Goal: Task Accomplishment & Management: Complete application form

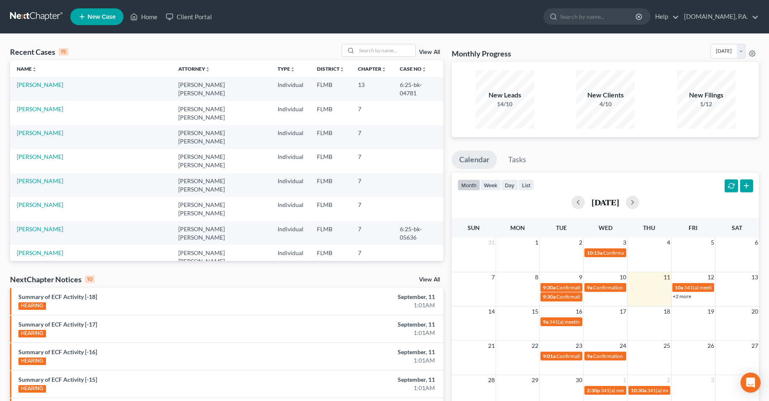
drag, startPoint x: 232, startPoint y: 49, endPoint x: 221, endPoint y: 48, distance: 11.0
click at [231, 49] on div "Recent Cases 15 View All" at bounding box center [226, 52] width 433 height 16
click at [391, 54] on input "search" at bounding box center [386, 50] width 59 height 12
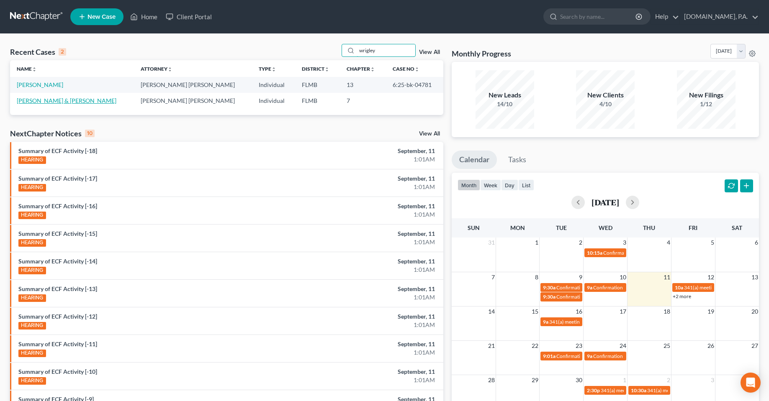
type input "wrigley"
click at [50, 100] on link "[PERSON_NAME] & [PERSON_NAME]" at bounding box center [67, 100] width 100 height 7
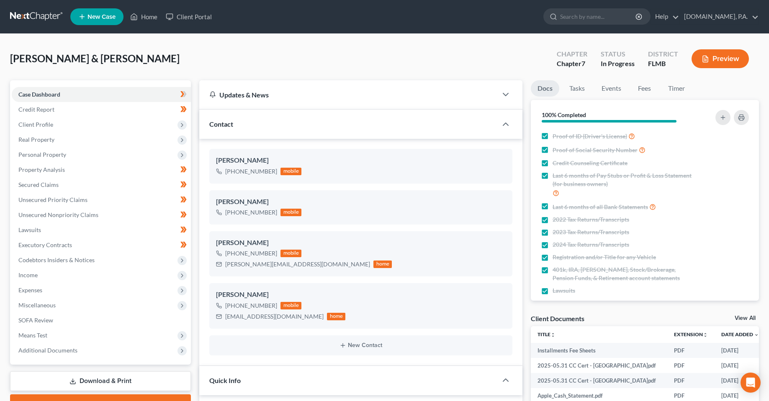
click at [331, 54] on div "[PERSON_NAME] & [PERSON_NAME] Upgraded Chapter Chapter 7 Status In [GEOGRAPHIC_…" at bounding box center [384, 62] width 749 height 36
click at [680, 91] on link "Timer" at bounding box center [676, 88] width 30 height 16
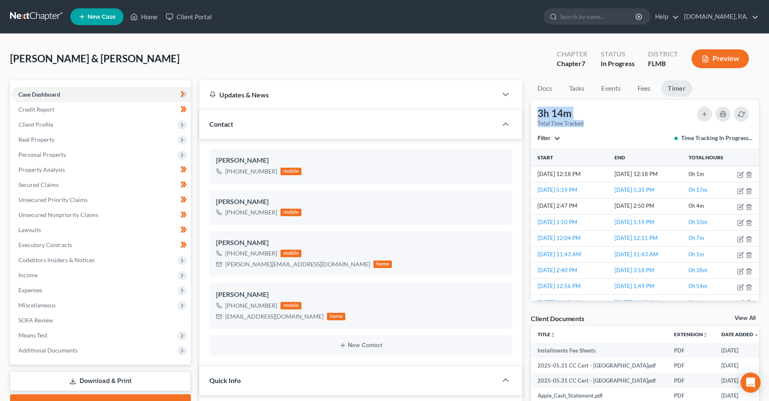
drag, startPoint x: 591, startPoint y: 123, endPoint x: 540, endPoint y: 110, distance: 52.3
click at [540, 110] on div "3h 14m Total Time Tracked Filter All stop [PERSON_NAME] [PERSON_NAME] stop [PER…" at bounding box center [645, 124] width 228 height 49
click at [592, 127] on div "3h 14m Total Time Tracked Filter All stop [PERSON_NAME] [PERSON_NAME] stop [PER…" at bounding box center [645, 124] width 228 height 49
drag, startPoint x: 588, startPoint y: 123, endPoint x: 538, endPoint y: 116, distance: 50.0
click at [538, 116] on div "3h 14m Total Time Tracked Filter All stop [PERSON_NAME] [PERSON_NAME] stop [PER…" at bounding box center [645, 124] width 228 height 49
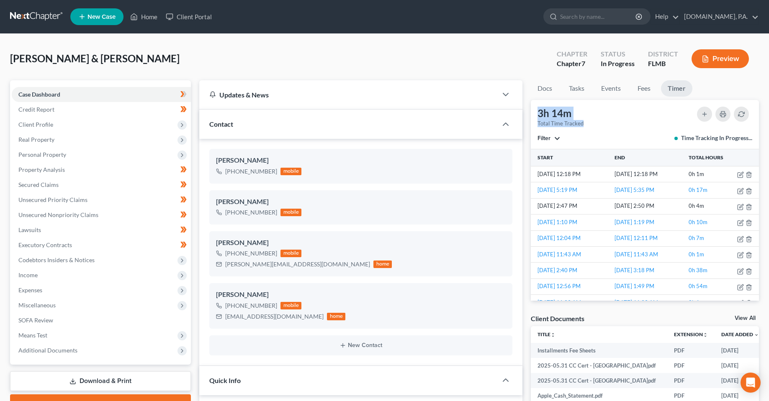
click at [581, 119] on div "3h 14m" at bounding box center [561, 113] width 46 height 13
drag, startPoint x: 585, startPoint y: 125, endPoint x: 534, endPoint y: 112, distance: 52.8
click at [534, 112] on div "3h 14m Total Time Tracked" at bounding box center [560, 117] width 54 height 21
click at [607, 126] on div "3h 14m Total Time Tracked Filter All stop [PERSON_NAME] [PERSON_NAME] stop [PER…" at bounding box center [645, 124] width 228 height 49
drag, startPoint x: 591, startPoint y: 128, endPoint x: 536, endPoint y: 112, distance: 57.1
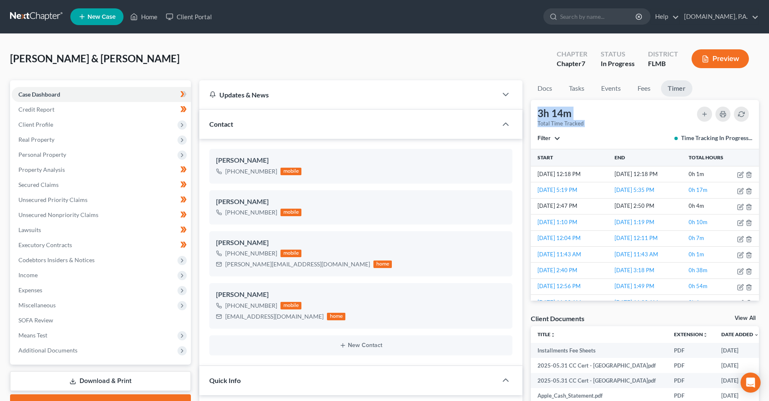
click at [536, 112] on div "3h 14m Total Time Tracked Filter All stop [PERSON_NAME] [PERSON_NAME] stop [PER…" at bounding box center [645, 124] width 228 height 49
click at [616, 140] on div "Filter All stop [PERSON_NAME] [PERSON_NAME] stop [PERSON_NAME] stop [PERSON_NAM…" at bounding box center [645, 138] width 215 height 8
drag, startPoint x: 599, startPoint y: 128, endPoint x: 586, endPoint y: 122, distance: 14.2
click at [599, 128] on div "3h 14m Total Time Tracked Filter All stop [PERSON_NAME] [PERSON_NAME] stop [PER…" at bounding box center [645, 124] width 228 height 49
drag, startPoint x: 586, startPoint y: 122, endPoint x: 534, endPoint y: 113, distance: 53.5
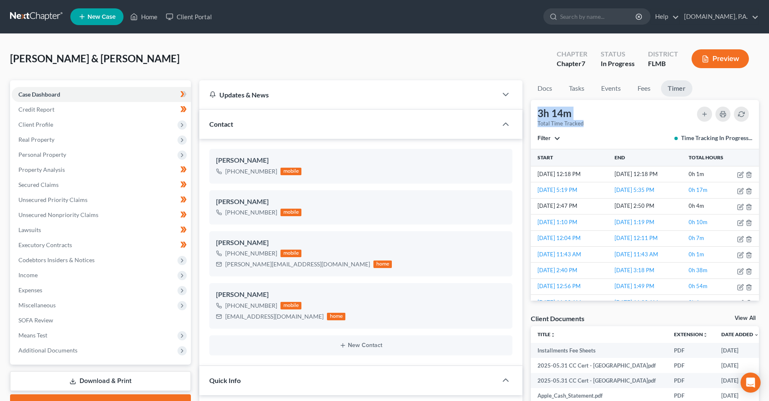
click at [534, 113] on div "3h 14m Total Time Tracked Filter All stop [PERSON_NAME] [PERSON_NAME] stop [PER…" at bounding box center [645, 124] width 228 height 49
click at [610, 123] on div "3h 14m Total Time Tracked Filter All stop [PERSON_NAME] [PERSON_NAME] stop [PER…" at bounding box center [645, 124] width 228 height 49
drag, startPoint x: 598, startPoint y: 130, endPoint x: 538, endPoint y: 114, distance: 61.8
click at [538, 114] on div "3h 14m Total Time Tracked Filter All stop [PERSON_NAME] [PERSON_NAME] stop [PER…" at bounding box center [645, 124] width 228 height 49
click at [615, 129] on div "3h 14m Total Time Tracked Filter All stop [PERSON_NAME] [PERSON_NAME] stop [PER…" at bounding box center [645, 124] width 228 height 49
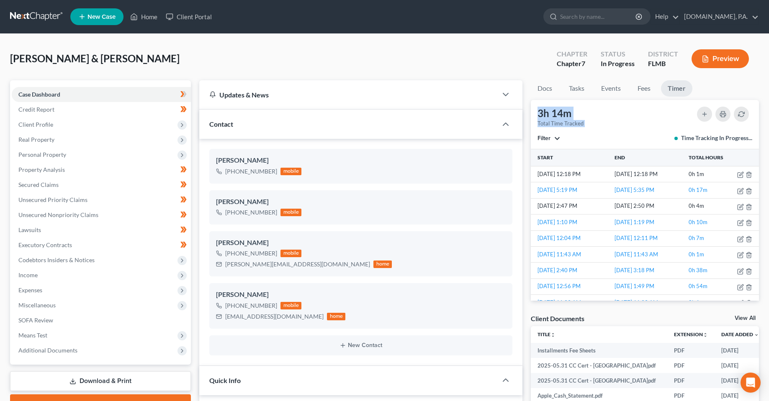
drag, startPoint x: 599, startPoint y: 124, endPoint x: 538, endPoint y: 114, distance: 61.9
click at [538, 114] on div "3h 14m Total Time Tracked Filter All stop [PERSON_NAME] [PERSON_NAME] stop [PER…" at bounding box center [645, 124] width 228 height 49
click at [607, 127] on div "3h 14m Total Time Tracked Filter All stop [PERSON_NAME] [PERSON_NAME] stop [PER…" at bounding box center [645, 124] width 228 height 49
drag, startPoint x: 573, startPoint y: 128, endPoint x: 535, endPoint y: 118, distance: 39.4
click at [535, 118] on div "3h 14m Total Time Tracked Filter All stop [PERSON_NAME] [PERSON_NAME] stop [PER…" at bounding box center [645, 124] width 228 height 49
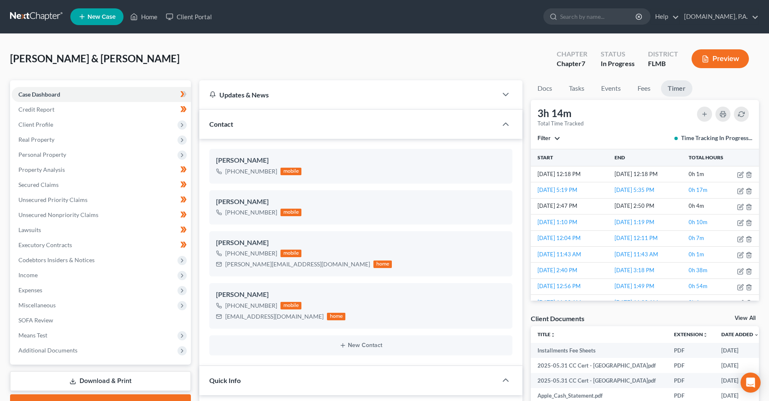
click at [592, 131] on div "3h 14m Total Time Tracked Filter All stop [PERSON_NAME] [PERSON_NAME] stop [PER…" at bounding box center [645, 124] width 228 height 49
drag, startPoint x: 589, startPoint y: 124, endPoint x: 540, endPoint y: 111, distance: 50.9
click at [540, 111] on div "3h 14m Total Time Tracked Filter All stop [PERSON_NAME] [PERSON_NAME] stop [PER…" at bounding box center [645, 124] width 228 height 49
click at [592, 122] on div "3h 14m Total Time Tracked Filter All stop [PERSON_NAME] [PERSON_NAME] stop [PER…" at bounding box center [645, 124] width 228 height 49
drag, startPoint x: 593, startPoint y: 123, endPoint x: 535, endPoint y: 111, distance: 58.6
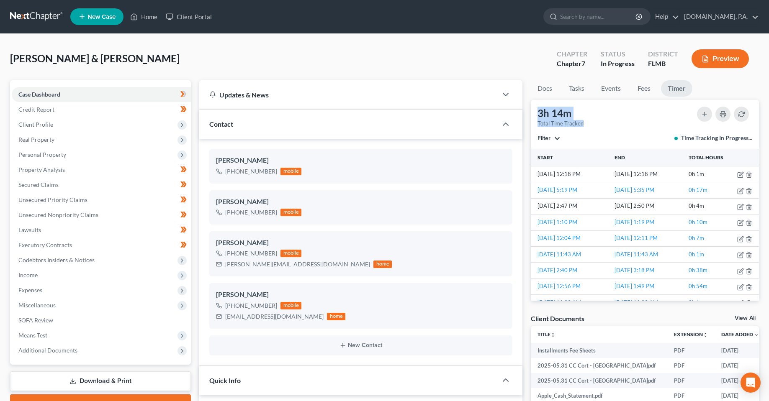
click at [535, 111] on div "3h 14m Total Time Tracked Filter All stop [PERSON_NAME] [PERSON_NAME] stop [PER…" at bounding box center [645, 124] width 228 height 49
click at [628, 130] on div "3h 14m Total Time Tracked Filter All stop [PERSON_NAME] [PERSON_NAME] stop [PER…" at bounding box center [645, 124] width 228 height 49
drag, startPoint x: 580, startPoint y: 127, endPoint x: 527, endPoint y: 108, distance: 56.3
click at [646, 125] on div "3h 14m Total Time Tracked Filter All stop [PERSON_NAME] [PERSON_NAME] stop [PER…" at bounding box center [645, 124] width 228 height 49
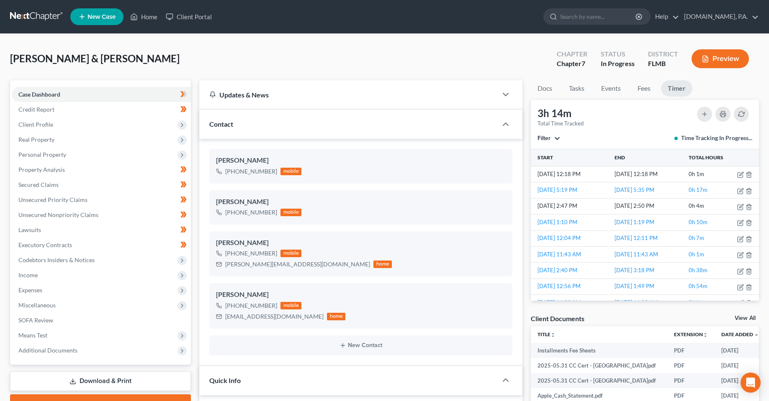
click at [393, 54] on div "[PERSON_NAME] & [PERSON_NAME] Upgraded Chapter Chapter 7 Status In [GEOGRAPHIC_…" at bounding box center [384, 62] width 749 height 36
drag, startPoint x: 478, startPoint y: 49, endPoint x: 414, endPoint y: 54, distance: 64.6
click at [478, 49] on div "[PERSON_NAME] & [PERSON_NAME] Upgraded Chapter Chapter 7 Status In [GEOGRAPHIC_…" at bounding box center [384, 62] width 749 height 36
click at [147, 62] on div "[PERSON_NAME] & [PERSON_NAME] Upgraded Chapter Chapter 7 Status In [GEOGRAPHIC_…" at bounding box center [384, 62] width 749 height 36
click at [261, 72] on div "[PERSON_NAME] & [PERSON_NAME] Upgraded Chapter Chapter 7 Status In [GEOGRAPHIC_…" at bounding box center [384, 62] width 749 height 36
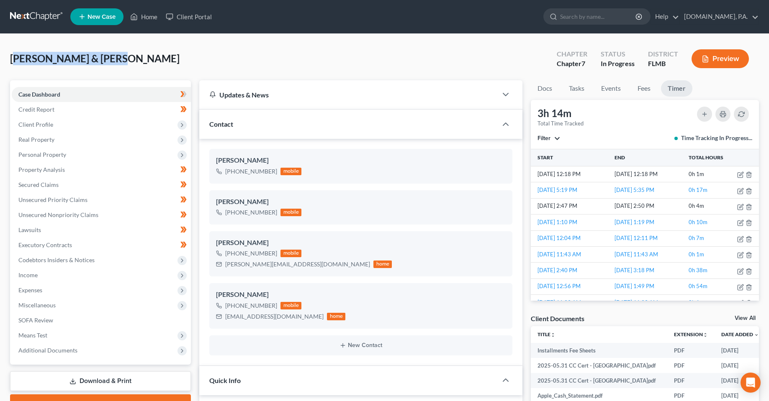
drag, startPoint x: 100, startPoint y: 64, endPoint x: 15, endPoint y: 64, distance: 85.0
click at [15, 64] on span "[PERSON_NAME] & [PERSON_NAME]" at bounding box center [95, 58] width 170 height 12
click at [143, 55] on div "[PERSON_NAME] & [PERSON_NAME] Upgraded Chapter Chapter 7 Status In [GEOGRAPHIC_…" at bounding box center [384, 62] width 749 height 36
drag, startPoint x: 104, startPoint y: 62, endPoint x: 21, endPoint y: 62, distance: 82.5
click at [21, 62] on span "[PERSON_NAME] & [PERSON_NAME]" at bounding box center [95, 58] width 170 height 12
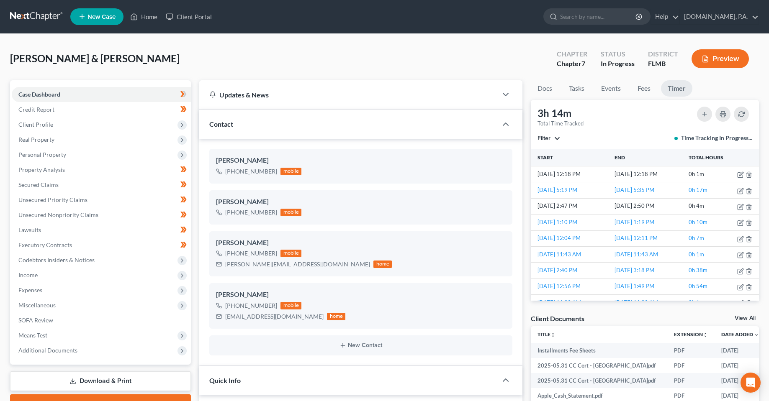
click at [177, 62] on div "[PERSON_NAME] & [PERSON_NAME] Upgraded Chapter Chapter 7 Status In [GEOGRAPHIC_…" at bounding box center [384, 62] width 749 height 36
drag, startPoint x: 104, startPoint y: 62, endPoint x: 18, endPoint y: 64, distance: 85.8
click at [18, 64] on span "[PERSON_NAME] & [PERSON_NAME]" at bounding box center [95, 58] width 170 height 12
click at [175, 51] on div "[PERSON_NAME] & [PERSON_NAME] Upgraded Chapter Chapter 7 Status In [GEOGRAPHIC_…" at bounding box center [384, 62] width 749 height 36
drag, startPoint x: 104, startPoint y: 63, endPoint x: 19, endPoint y: 60, distance: 85.4
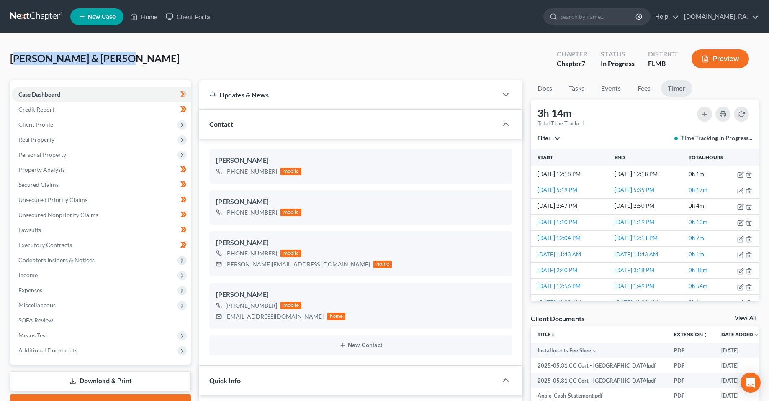
click at [19, 60] on span "[PERSON_NAME] & [PERSON_NAME]" at bounding box center [95, 58] width 170 height 12
click at [185, 54] on div "[PERSON_NAME] & [PERSON_NAME] Upgraded Chapter Chapter 7 Status In [GEOGRAPHIC_…" at bounding box center [384, 62] width 749 height 36
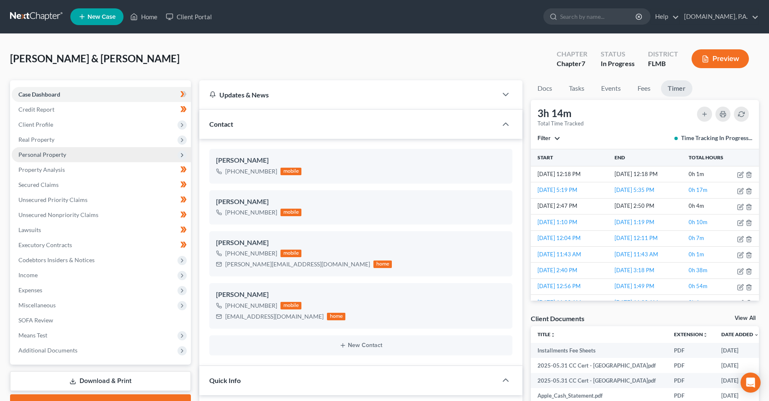
click at [36, 158] on span "Personal Property" at bounding box center [101, 154] width 179 height 15
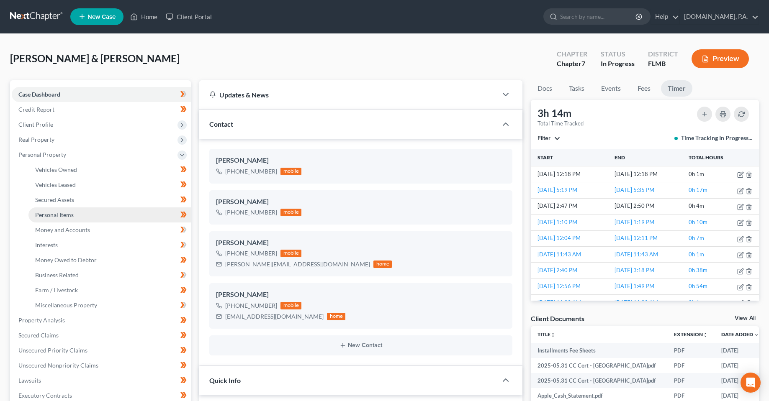
click at [63, 219] on link "Personal Items" at bounding box center [109, 215] width 162 height 15
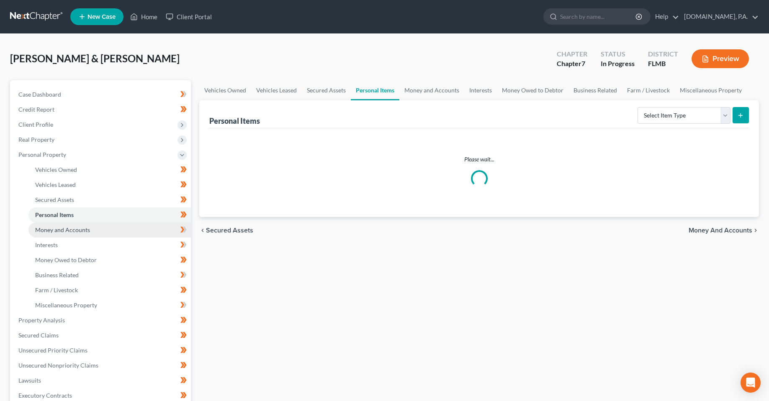
click at [63, 228] on span "Money and Accounts" at bounding box center [62, 229] width 55 height 7
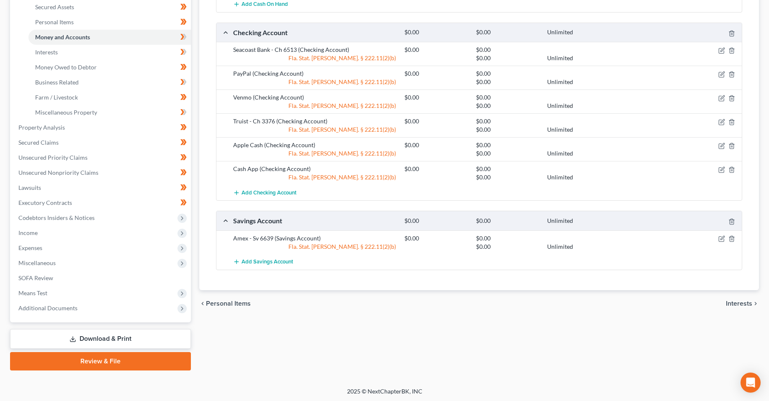
scroll to position [194, 0]
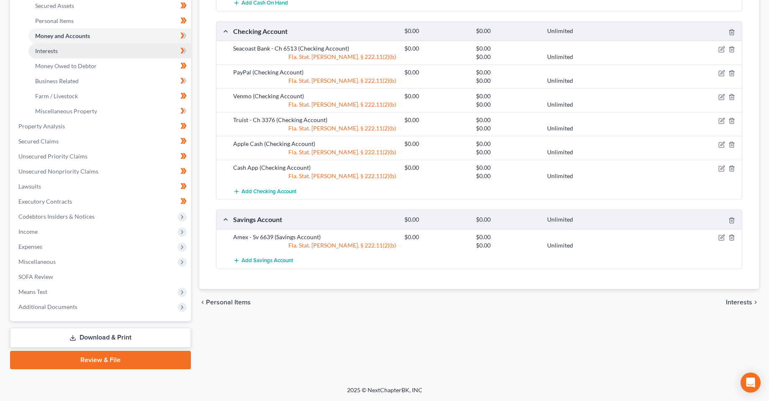
click at [53, 49] on span "Interests" at bounding box center [46, 50] width 23 height 7
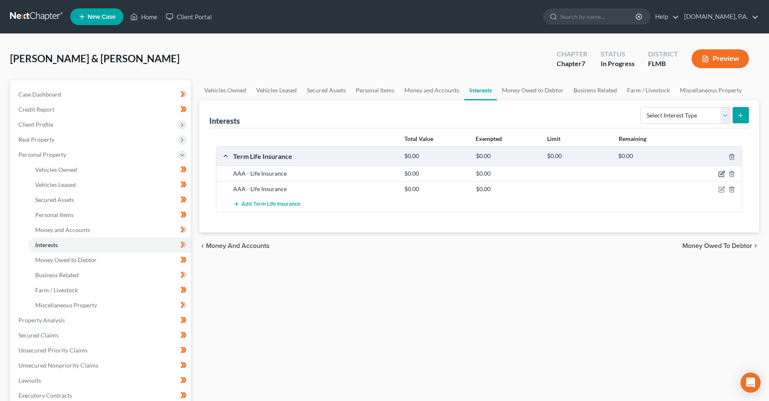
click at [723, 175] on icon "button" at bounding box center [721, 174] width 7 height 7
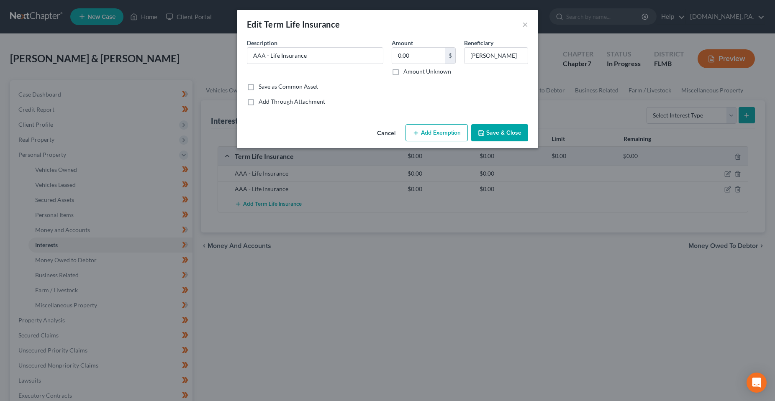
click at [374, 133] on button "Cancel" at bounding box center [386, 133] width 32 height 17
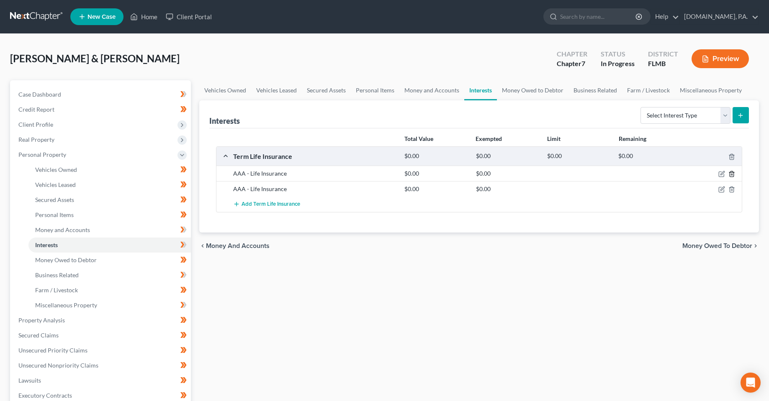
click at [730, 177] on icon "button" at bounding box center [732, 174] width 4 height 5
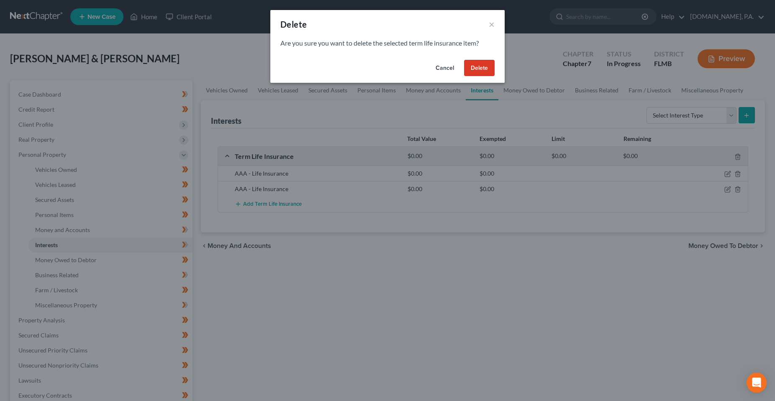
click at [478, 72] on button "Delete" at bounding box center [479, 68] width 31 height 17
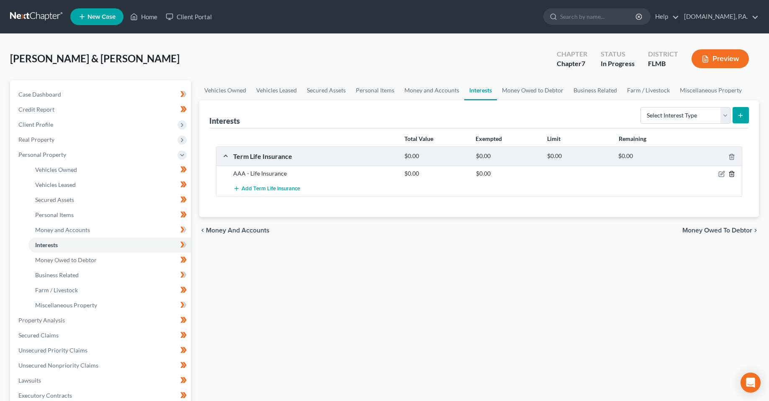
click at [732, 175] on icon "button" at bounding box center [731, 174] width 7 height 7
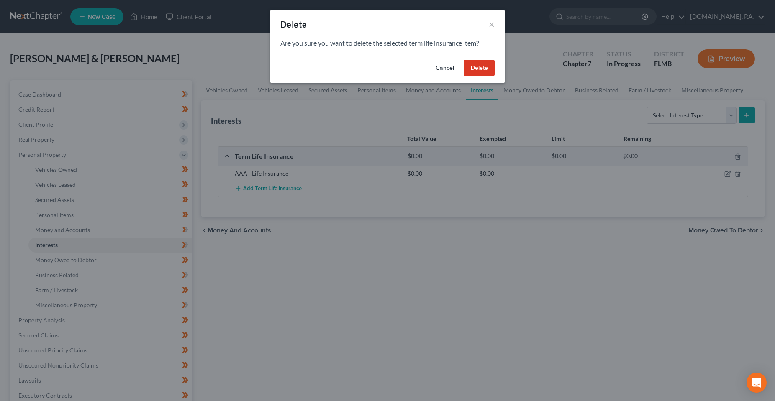
click at [482, 64] on button "Delete" at bounding box center [479, 68] width 31 height 17
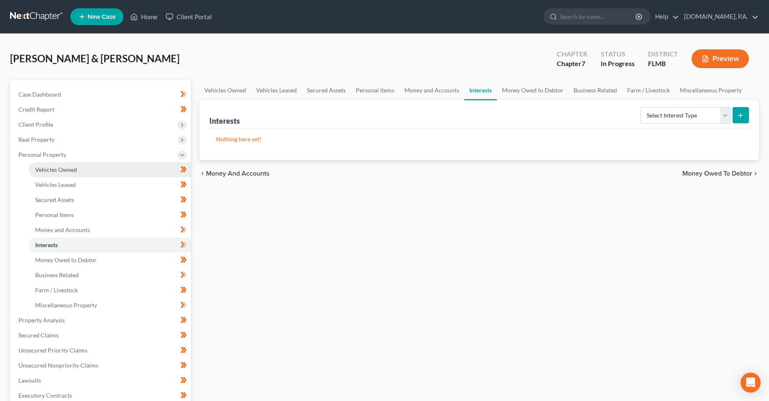
click at [49, 170] on span "Vehicles Owned" at bounding box center [56, 169] width 42 height 7
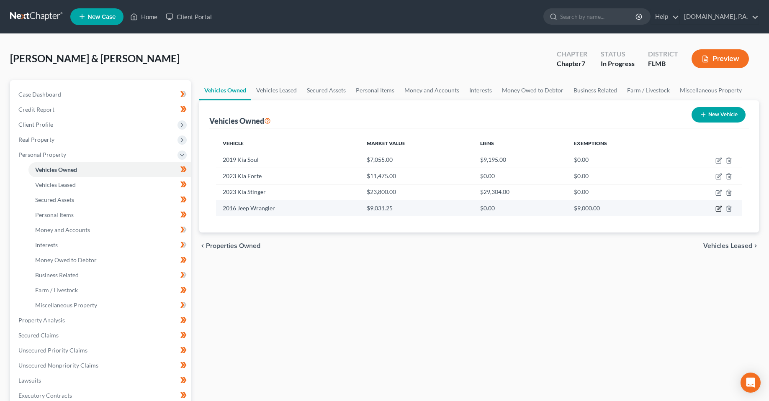
click at [719, 209] on icon "button" at bounding box center [720, 208] width 4 height 4
select select "0"
select select "10"
select select "3"
select select "0"
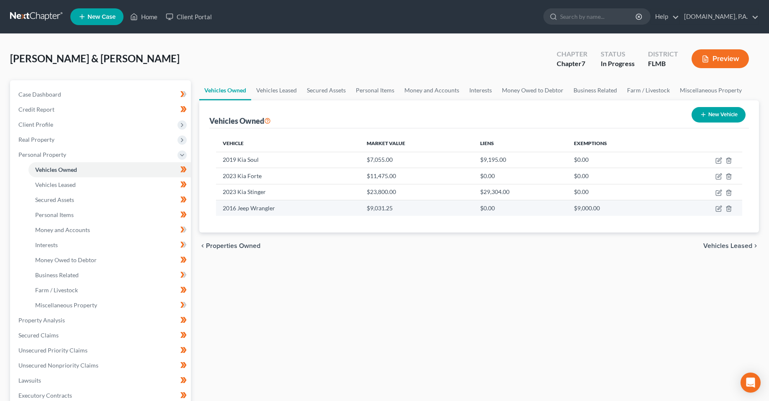
select select "2"
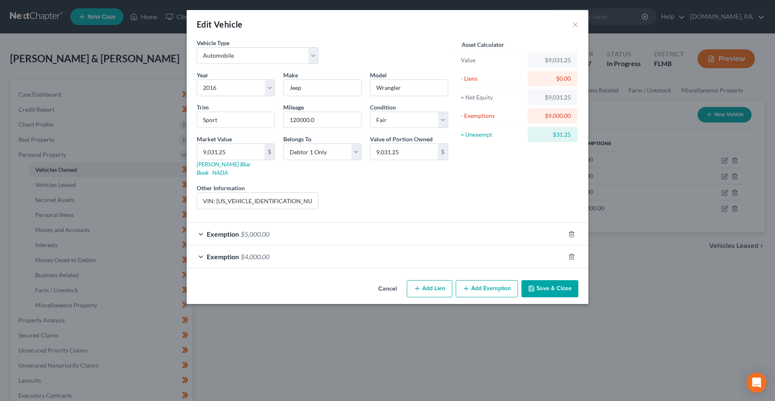
click at [221, 254] on div "Exemption $4,000.00" at bounding box center [376, 257] width 378 height 22
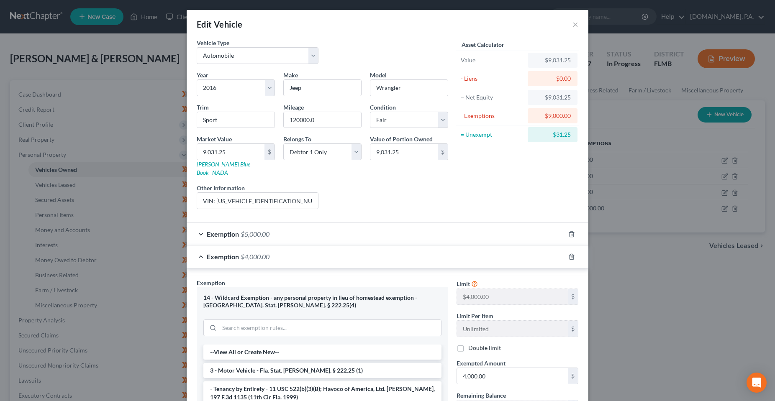
click at [237, 294] on div "14 - Wildcard Exemption - any personal property in lieu of homestead exemption …" at bounding box center [322, 301] width 238 height 15
click at [319, 294] on div "14 - Wildcard Exemption - any personal property in lieu of homestead exemption …" at bounding box center [322, 301] width 238 height 15
drag, startPoint x: 307, startPoint y: 291, endPoint x: 190, endPoint y: 291, distance: 117.2
click at [178, 291] on div "Edit Vehicle × Vehicle Type Select Automobile Truck Trailer Watercraft Aircraft…" at bounding box center [387, 200] width 775 height 401
click at [357, 279] on div "Exemption * 14 - Wildcard Exemption - any personal property in lieu of homestea…" at bounding box center [323, 379] width 252 height 200
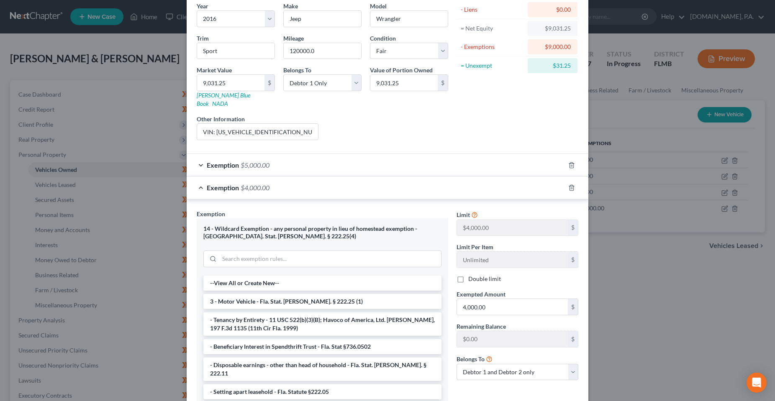
scroll to position [84, 0]
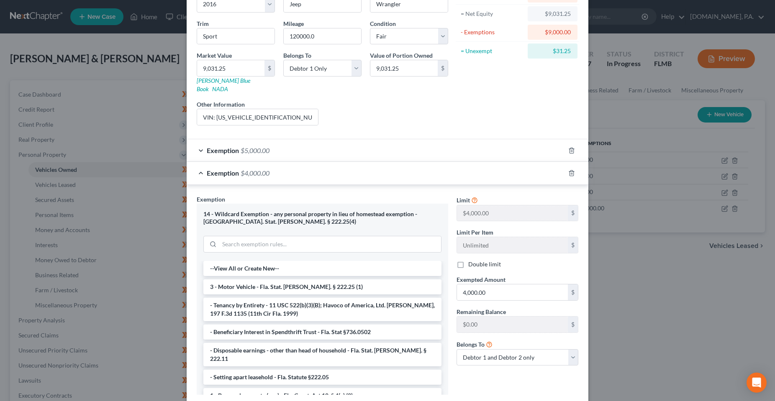
click at [528, 387] on div "Limit $4,000.00 $ Limit Per Item Unlimited $ Double limit Exempted Amount * 4,0…" at bounding box center [518, 298] width 130 height 207
click at [568, 170] on icon "button" at bounding box center [571, 173] width 7 height 7
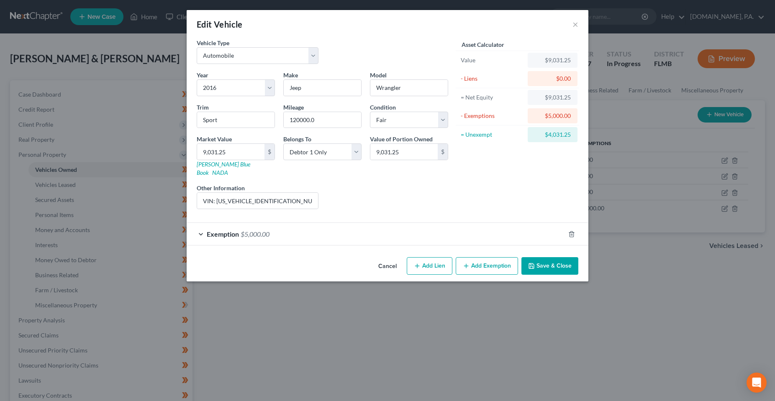
click at [388, 258] on button "Cancel" at bounding box center [388, 266] width 32 height 17
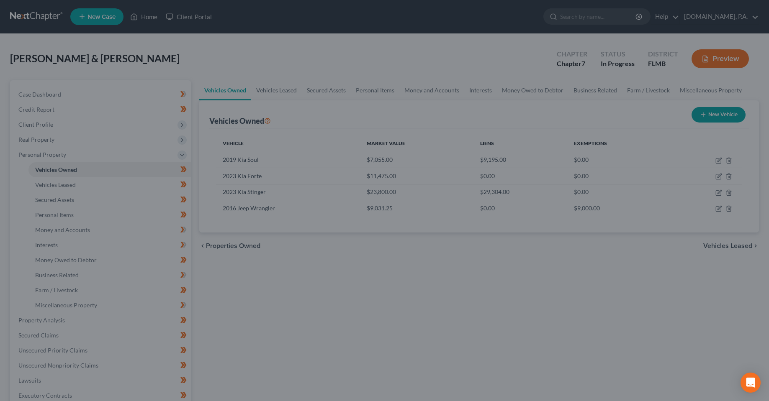
drag, startPoint x: 368, startPoint y: 317, endPoint x: 345, endPoint y: 301, distance: 28.2
click at [365, 316] on div at bounding box center [384, 200] width 769 height 401
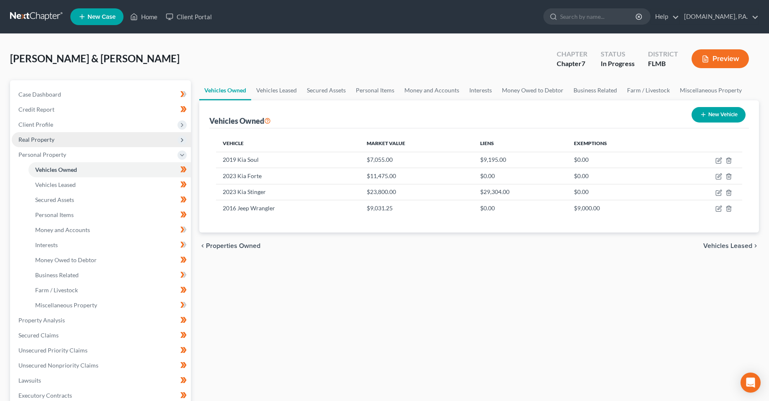
click at [43, 143] on span "Real Property" at bounding box center [101, 139] width 179 height 15
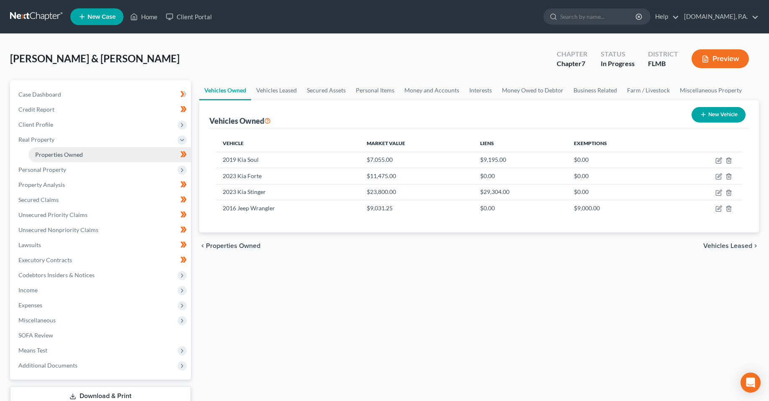
click at [59, 156] on span "Properties Owned" at bounding box center [59, 154] width 48 height 7
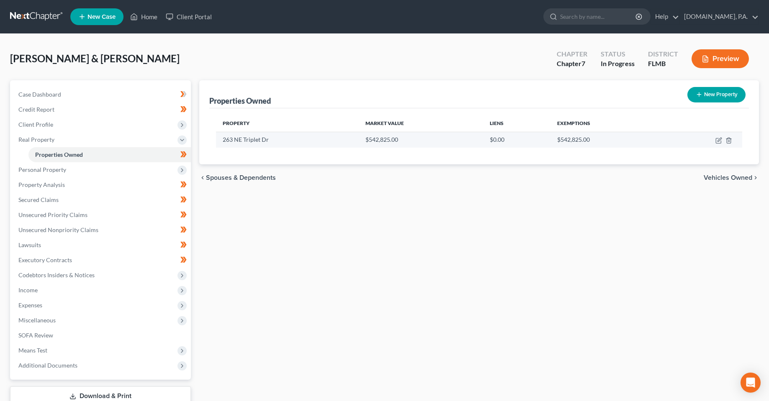
click at [716, 144] on td at bounding box center [702, 140] width 80 height 16
click at [719, 141] on icon "button" at bounding box center [720, 140] width 4 height 4
select select "9"
select select "2"
select select "5"
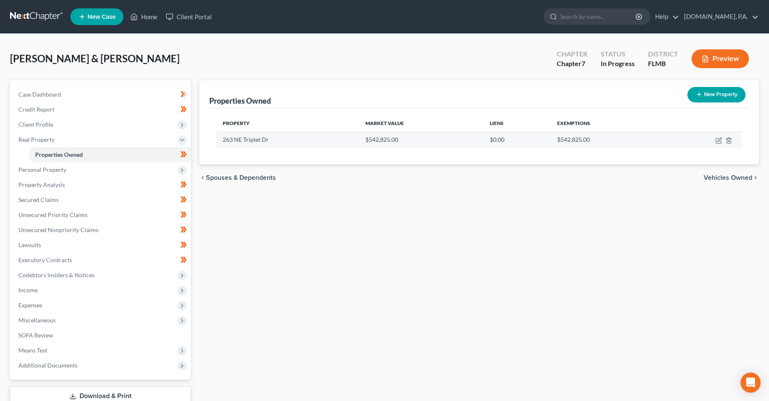
select select "2"
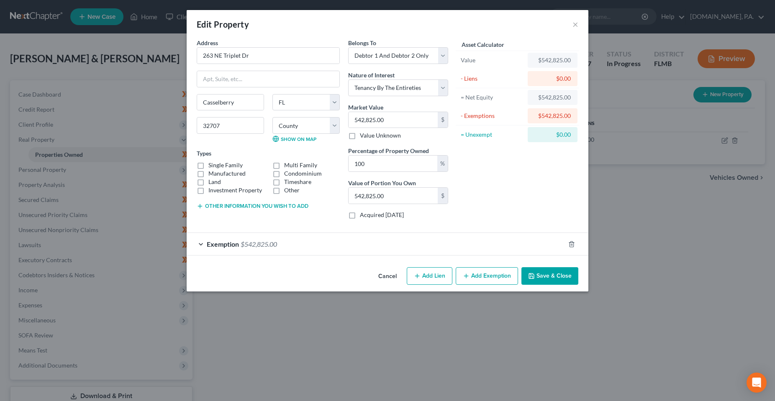
click at [337, 250] on div "Exemption $542,825.00" at bounding box center [376, 244] width 378 height 22
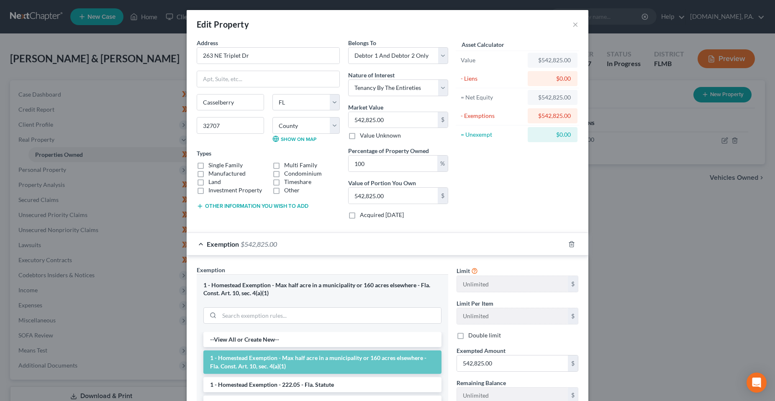
click at [208, 167] on label "Single Family" at bounding box center [225, 165] width 34 height 8
click at [212, 167] on input "Single Family" at bounding box center [214, 163] width 5 height 5
checkbox input "true"
click at [498, 186] on div "Asset Calculator Value $542,825.00 - Liens $0.00 = Net Equity $542,825.00 - Exe…" at bounding box center [518, 133] width 130 height 188
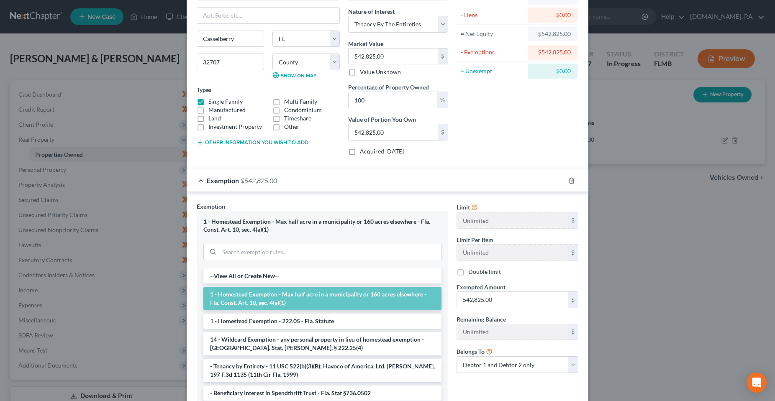
scroll to position [84, 0]
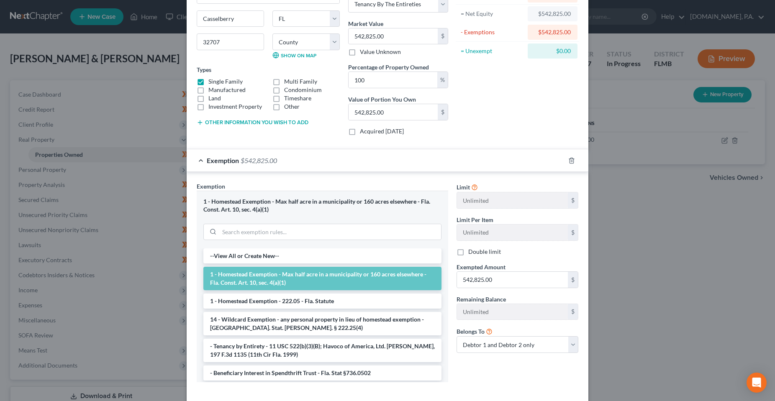
click at [514, 383] on div "Limit Unlimited $ Limit Per Item Unlimited $ Double limit Exempted Amount * 542…" at bounding box center [518, 285] width 130 height 207
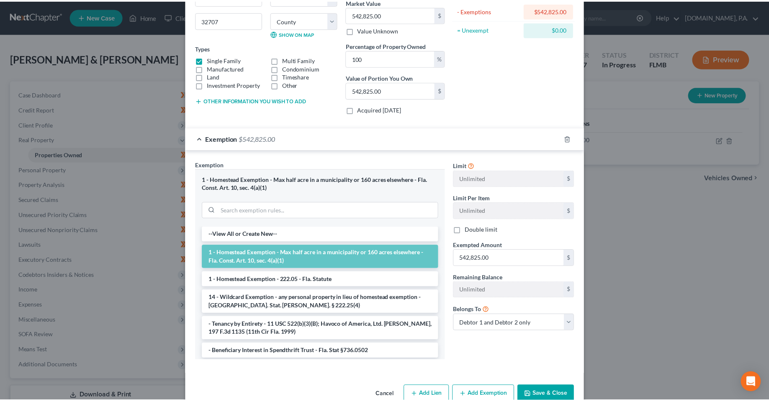
scroll to position [125, 0]
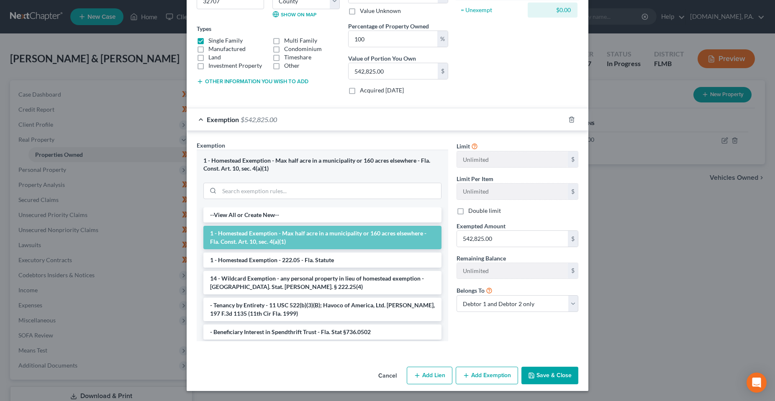
click at [549, 371] on button "Save & Close" at bounding box center [550, 376] width 57 height 18
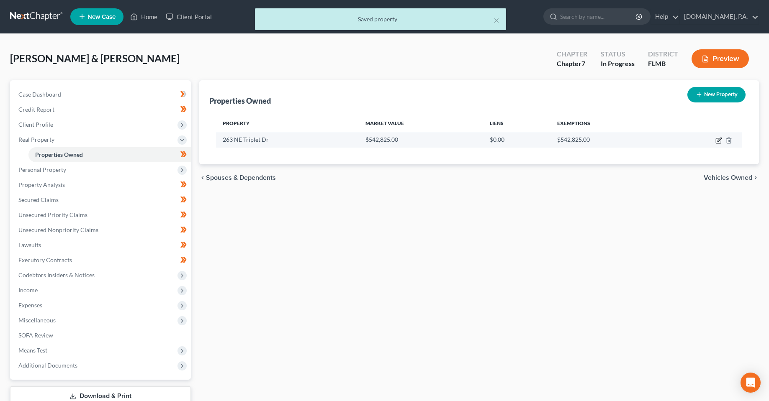
click at [718, 141] on icon "button" at bounding box center [718, 140] width 7 height 7
select select "9"
select select "56"
select select "2"
select select "5"
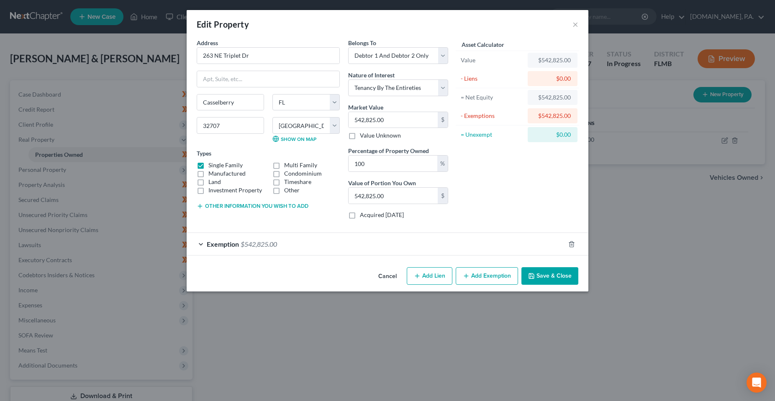
click at [381, 280] on button "Cancel" at bounding box center [388, 276] width 32 height 17
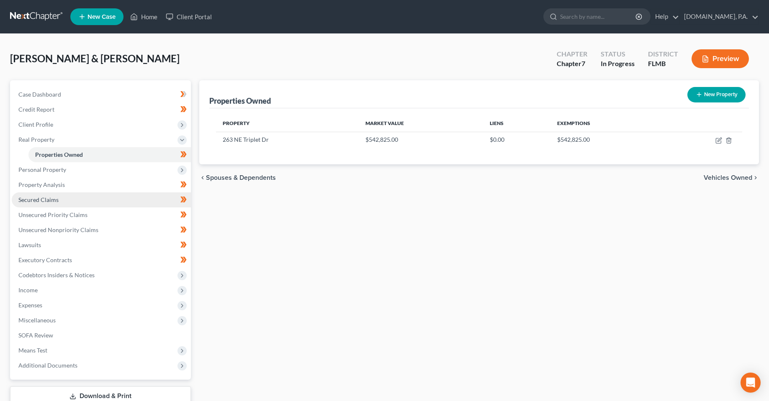
click at [36, 205] on link "Secured Claims" at bounding box center [101, 200] width 179 height 15
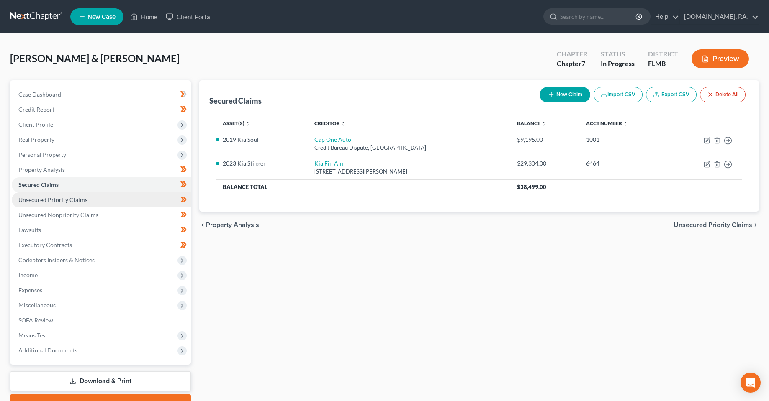
click at [60, 202] on span "Unsecured Priority Claims" at bounding box center [52, 199] width 69 height 7
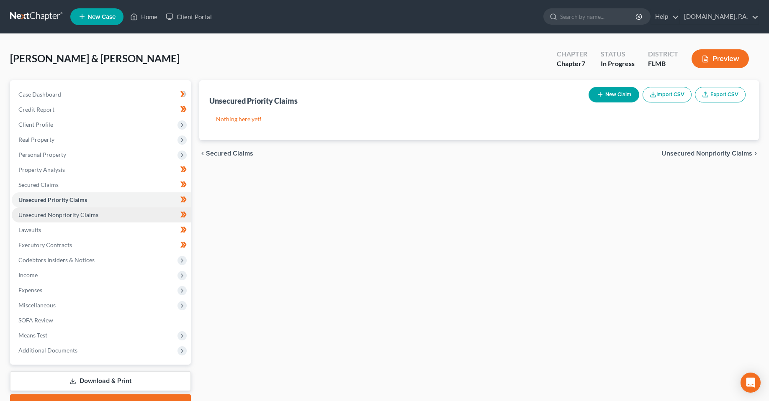
click at [61, 216] on span "Unsecured Nonpriority Claims" at bounding box center [58, 214] width 80 height 7
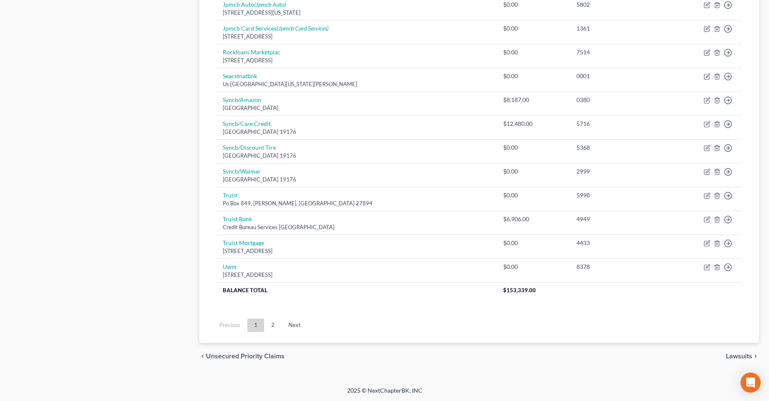
scroll to position [565, 0]
click at [275, 330] on link "2" at bounding box center [273, 325] width 17 height 13
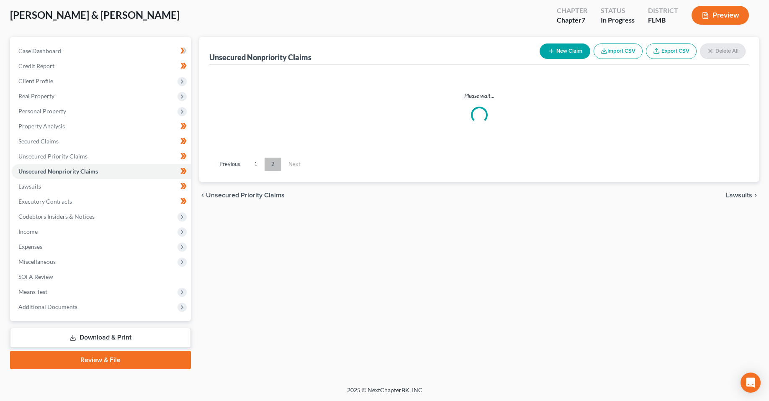
scroll to position [44, 0]
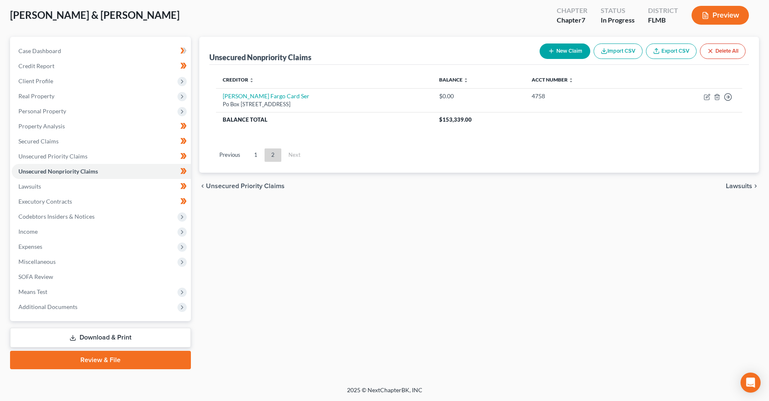
click at [402, 297] on div "Unsecured Nonpriority Claims New Claim Import CSV Export CSV Delete All Credito…" at bounding box center [479, 203] width 568 height 333
click at [257, 160] on link "1" at bounding box center [255, 155] width 17 height 13
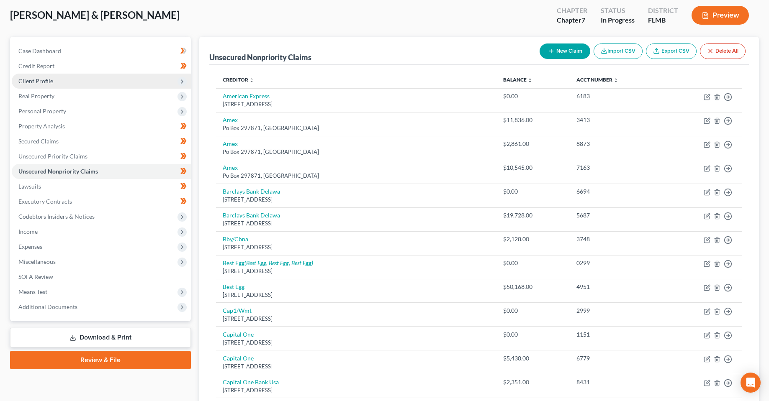
click at [34, 79] on span "Client Profile" at bounding box center [35, 80] width 35 height 7
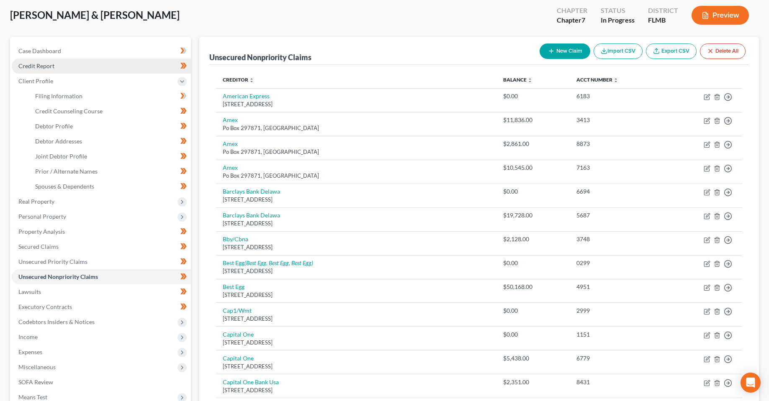
click at [38, 72] on link "Credit Report" at bounding box center [101, 66] width 179 height 15
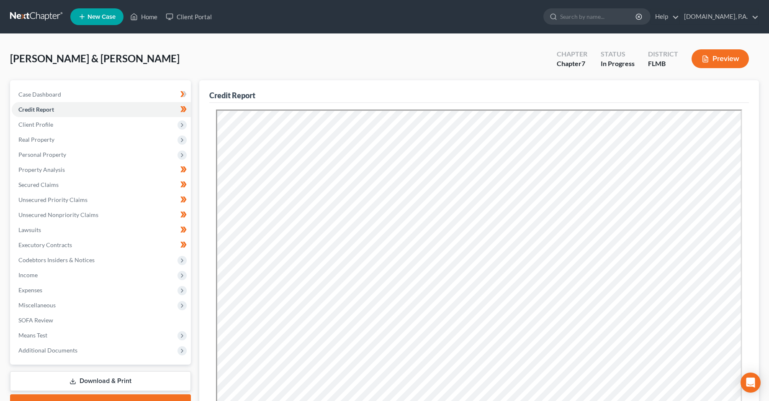
drag, startPoint x: 383, startPoint y: 57, endPoint x: 356, endPoint y: 54, distance: 27.0
click at [383, 57] on div "[PERSON_NAME] & [PERSON_NAME] Upgraded Chapter Chapter 7 Status In [GEOGRAPHIC_…" at bounding box center [384, 62] width 749 height 36
click at [39, 154] on span "Personal Property" at bounding box center [42, 154] width 48 height 7
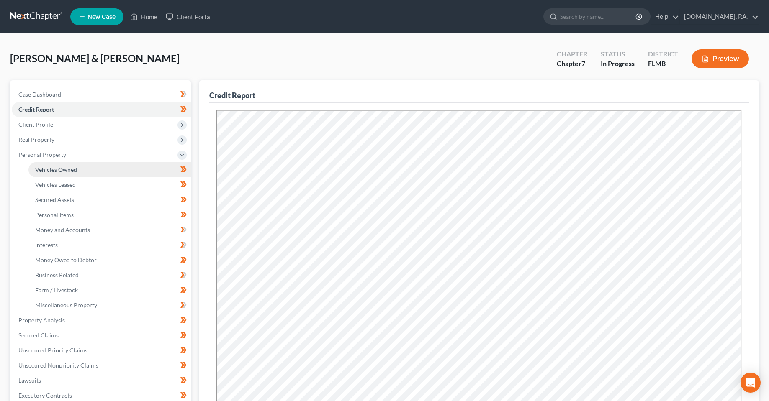
click at [59, 173] on span "Vehicles Owned" at bounding box center [56, 169] width 42 height 7
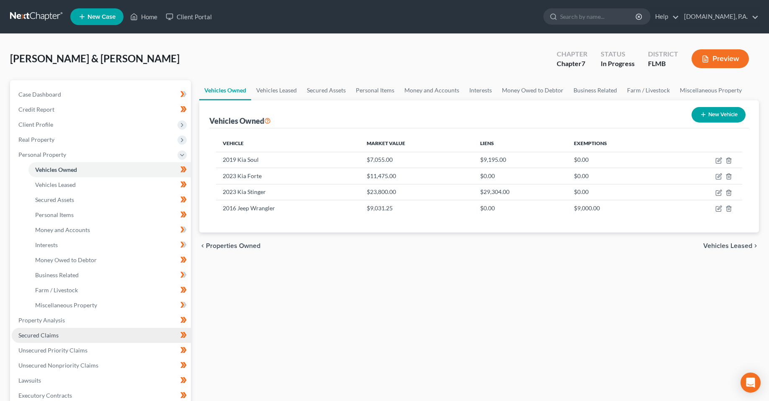
click at [44, 338] on span "Secured Claims" at bounding box center [38, 335] width 40 height 7
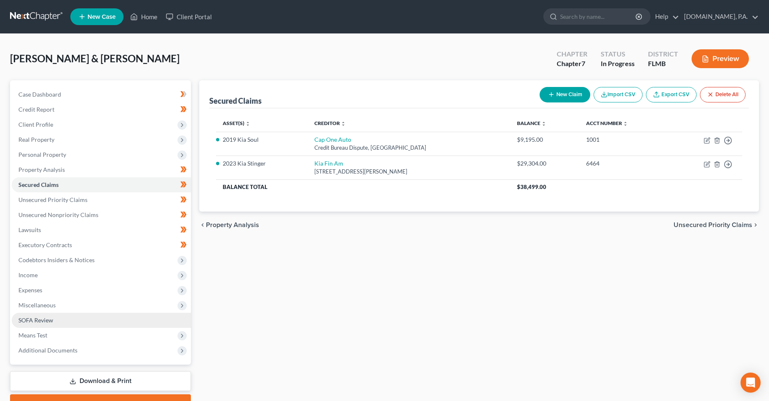
drag, startPoint x: 46, startPoint y: 334, endPoint x: 156, endPoint y: 318, distance: 110.5
click at [46, 334] on span "Means Test" at bounding box center [32, 335] width 29 height 7
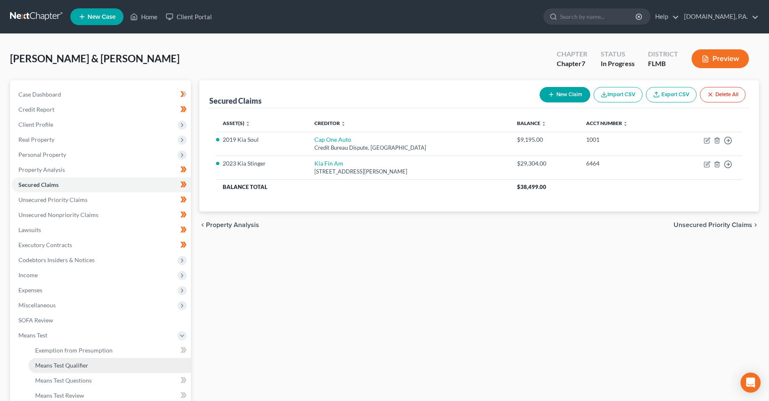
click at [78, 367] on span "Means Test Qualifier" at bounding box center [61, 365] width 53 height 7
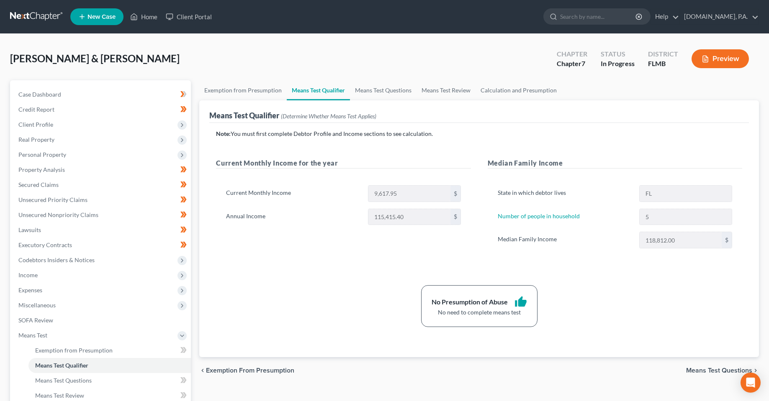
click at [297, 286] on div "No Presumption of Abuse thumb_up No need to complete means test" at bounding box center [479, 306] width 535 height 42
click at [29, 278] on span "Income" at bounding box center [27, 275] width 19 height 7
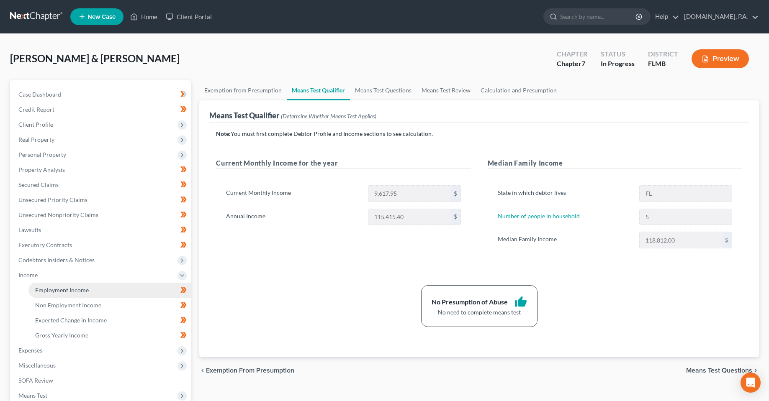
click at [71, 289] on span "Employment Income" at bounding box center [62, 290] width 54 height 7
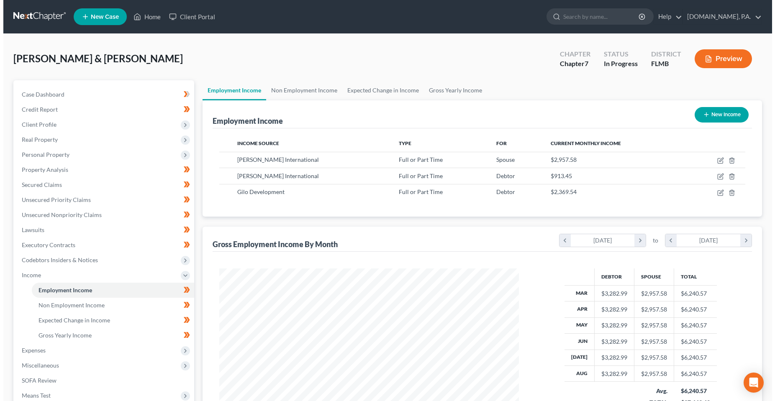
scroll to position [150, 317]
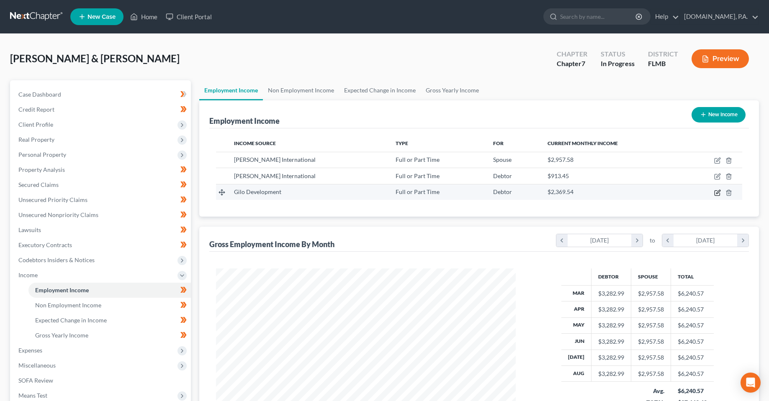
click at [717, 195] on icon "button" at bounding box center [717, 192] width 5 height 5
select select "0"
select select "9"
select select "0"
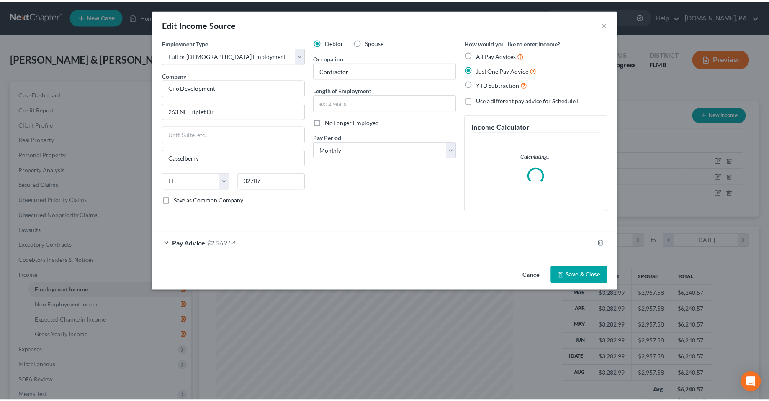
scroll to position [151, 319]
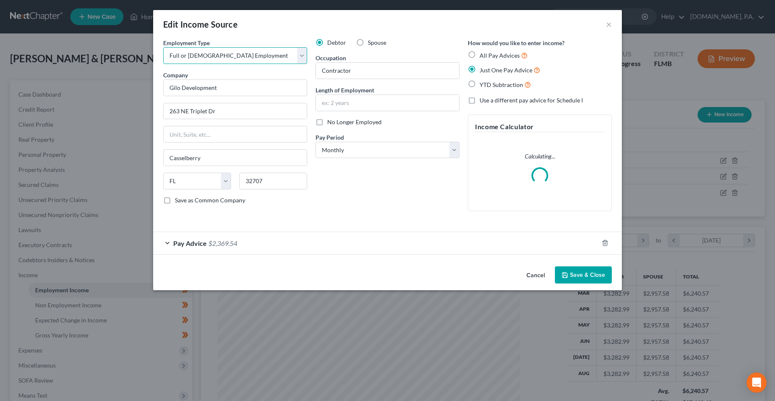
click at [249, 58] on select "Select Full or [DEMOGRAPHIC_DATA] Employment Self Employment" at bounding box center [235, 55] width 144 height 17
select select "1"
click at [163, 47] on select "Select Full or [DEMOGRAPHIC_DATA] Employment Self Employment" at bounding box center [235, 55] width 144 height 17
click at [271, 247] on div "Pay Advice $2,369.54" at bounding box center [375, 243] width 445 height 22
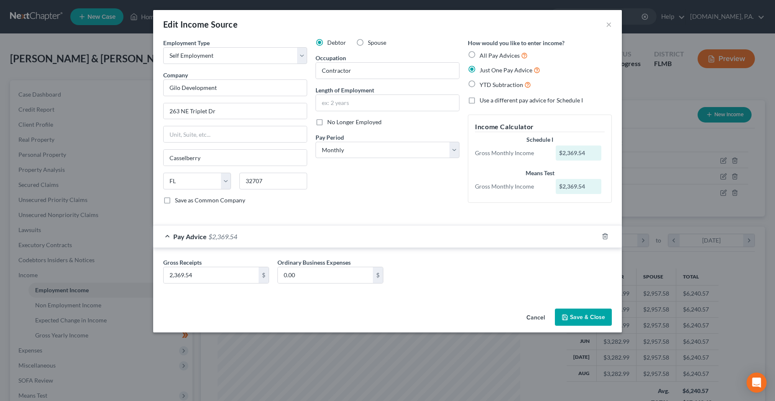
click at [358, 211] on div "Employment Type * Select Full or [DEMOGRAPHIC_DATA] Employment Self Employment …" at bounding box center [387, 129] width 457 height 180
click at [238, 268] on input "2,369.54" at bounding box center [211, 275] width 95 height 16
click at [360, 209] on div "Debtor Spouse Occupation [DEMOGRAPHIC_DATA] Length of Employment No Longer Empl…" at bounding box center [387, 125] width 152 height 173
click at [522, 321] on button "Cancel" at bounding box center [536, 318] width 32 height 17
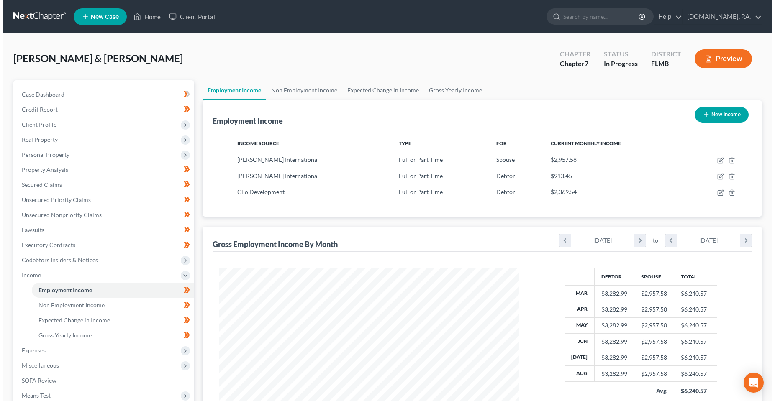
scroll to position [418467, 418300]
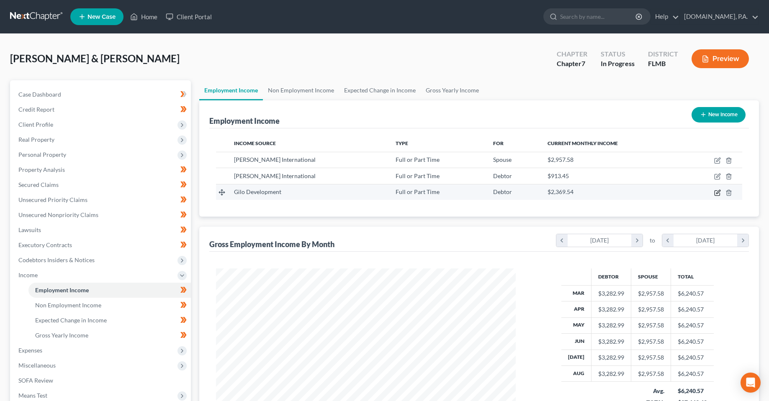
click at [717, 195] on icon "button" at bounding box center [717, 192] width 5 height 5
select select "0"
select select "9"
select select "0"
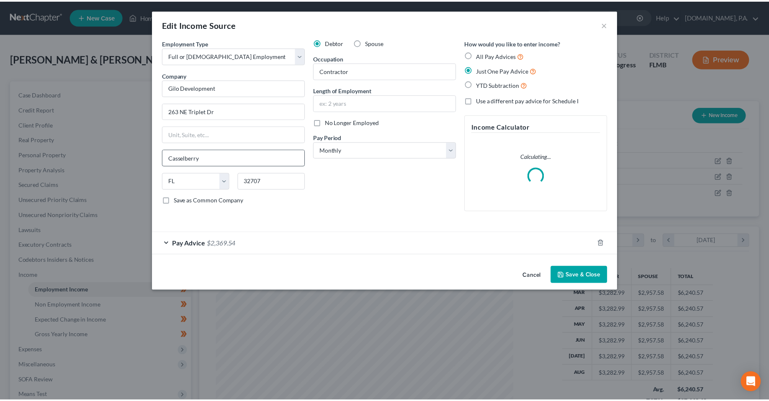
scroll to position [151, 319]
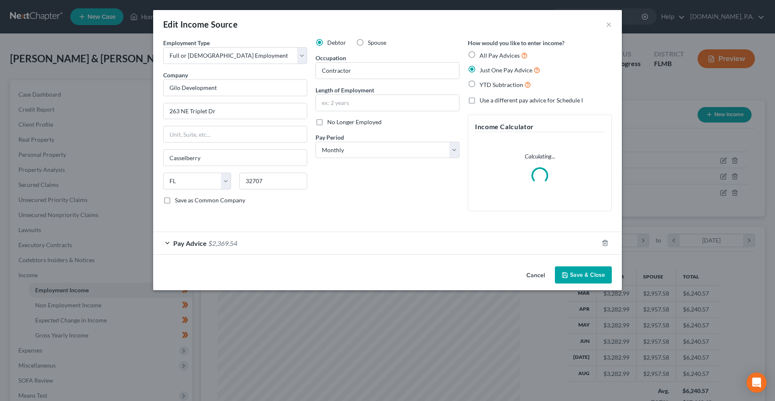
click at [219, 241] on span "$2,369.54" at bounding box center [222, 243] width 29 height 8
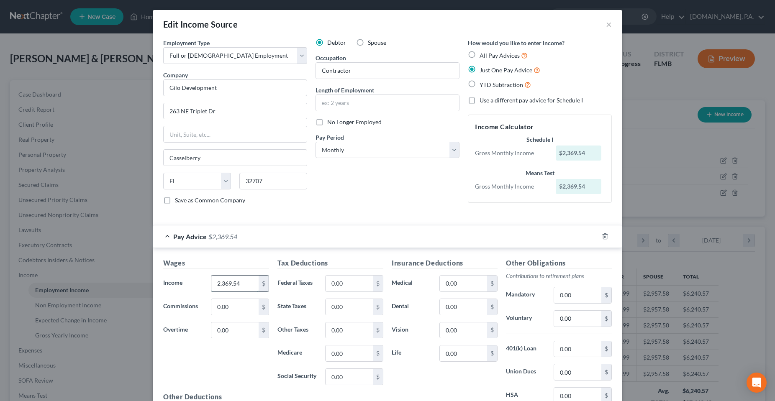
click at [244, 280] on input "2,369.54" at bounding box center [234, 284] width 47 height 16
type input "1,889.50"
click at [237, 56] on select "Select Full or [DEMOGRAPHIC_DATA] Employment Self Employment" at bounding box center [235, 55] width 144 height 17
select select "1"
click at [163, 47] on select "Select Full or [DEMOGRAPHIC_DATA] Employment Self Employment" at bounding box center [235, 55] width 144 height 17
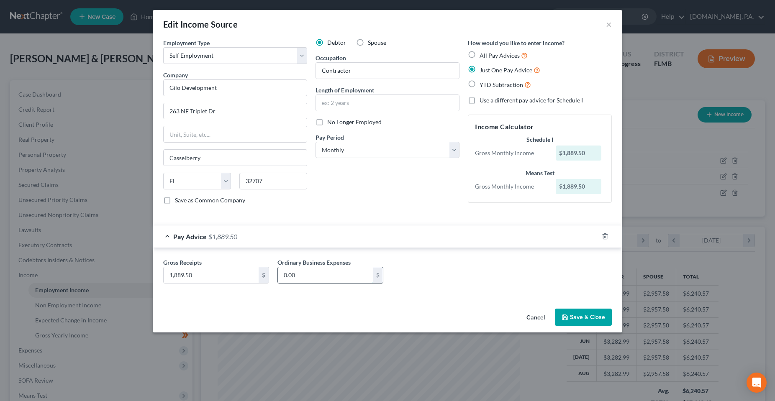
click at [337, 280] on input "0.00" at bounding box center [325, 275] width 95 height 16
click at [344, 278] on input "0.00" at bounding box center [325, 275] width 95 height 16
type input "0"
type input "66.67"
click at [556, 322] on button "Save & Close" at bounding box center [583, 318] width 57 height 18
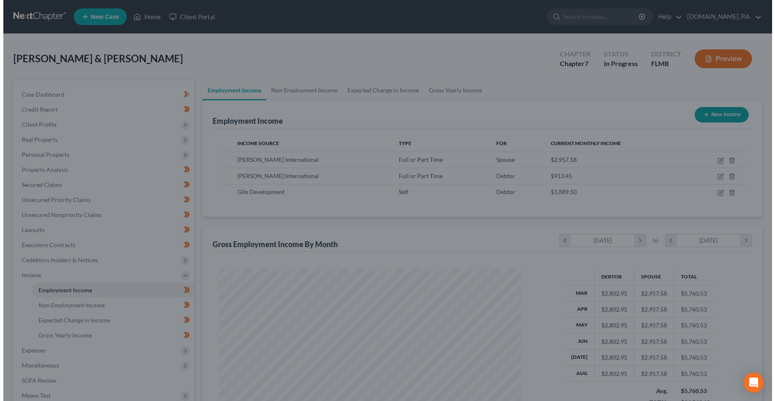
scroll to position [418467, 418300]
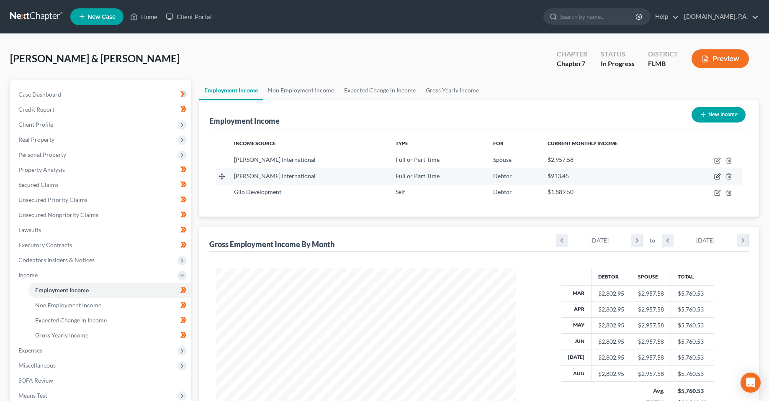
click at [719, 179] on icon "button" at bounding box center [717, 176] width 7 height 7
select select "0"
select select "9"
select select "0"
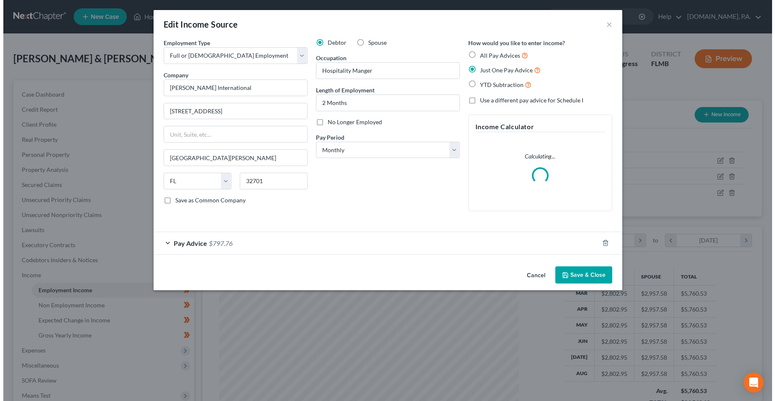
scroll to position [151, 319]
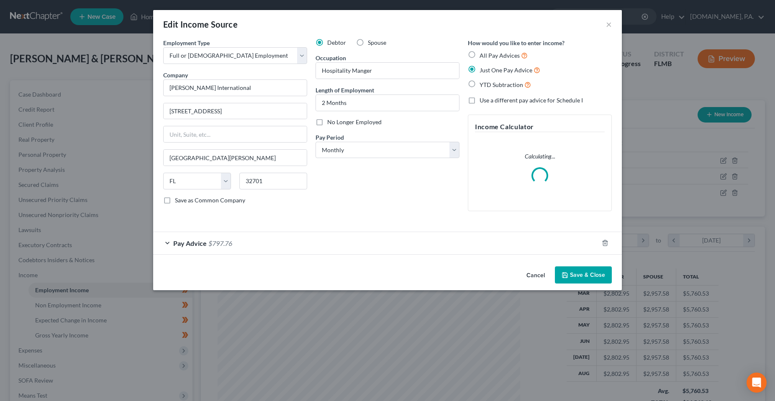
click at [221, 256] on div "Employment Type * Select Full or [DEMOGRAPHIC_DATA] Employment Self Employment …" at bounding box center [387, 151] width 469 height 225
click at [219, 240] on span "$797.76" at bounding box center [220, 243] width 24 height 8
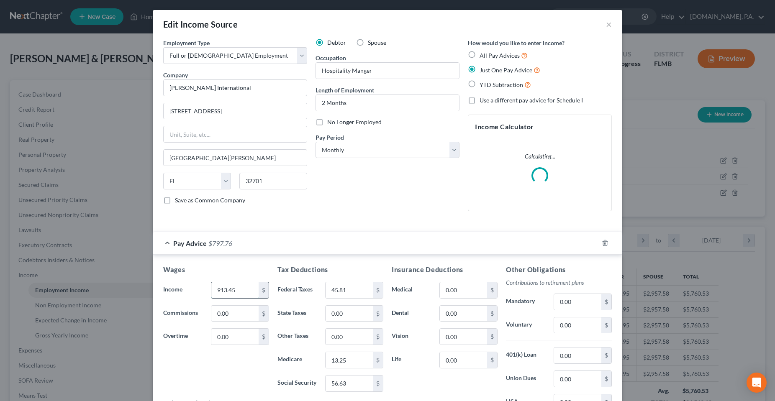
click at [222, 291] on input "913.45" at bounding box center [234, 291] width 47 height 16
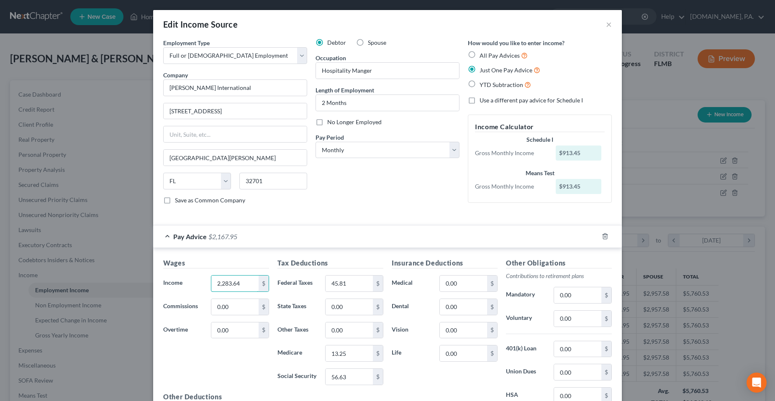
type input "2,283.64"
click at [211, 350] on div "Wages Income * 2,283.64 $ Commissions 0.00 $ Overtime 0.00 $" at bounding box center [216, 325] width 114 height 134
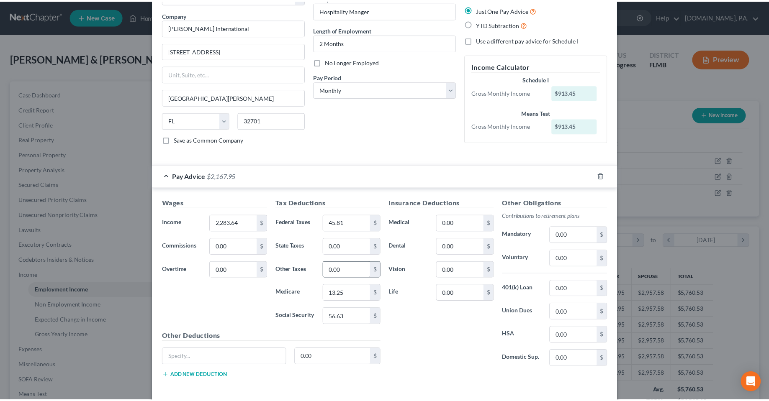
scroll to position [84, 0]
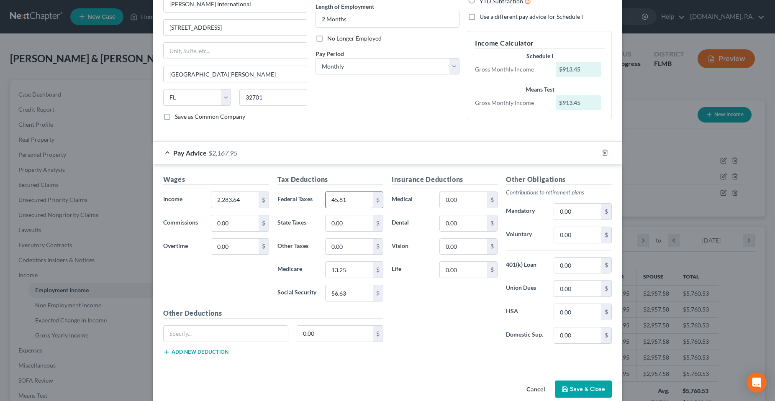
click at [334, 202] on input "45.81" at bounding box center [349, 200] width 47 height 16
type input "114.54"
click at [361, 268] on input "13.25" at bounding box center [349, 270] width 47 height 16
type input "33.11"
click at [359, 285] on div "56.63 $" at bounding box center [354, 293] width 58 height 17
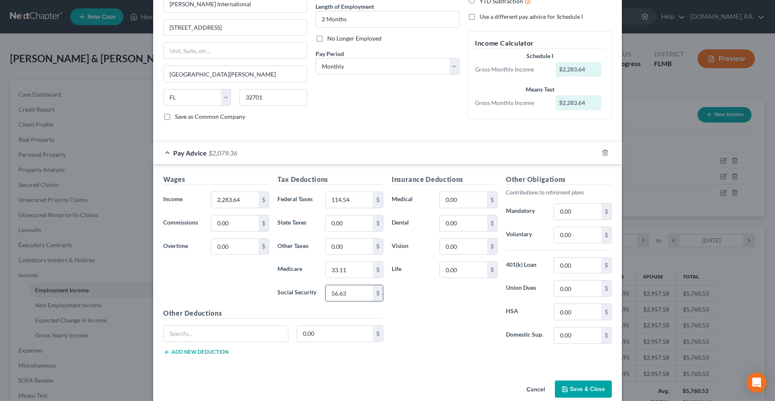
click at [355, 293] on input "56.63" at bounding box center [349, 293] width 47 height 16
type input "141.59"
click at [440, 289] on div "Insurance Deductions Medical 0.00 $ Dental 0.00 $ Vision 0.00 $ Life 0.00 $" at bounding box center [445, 263] width 114 height 176
click at [573, 394] on button "Save & Close" at bounding box center [583, 390] width 57 height 18
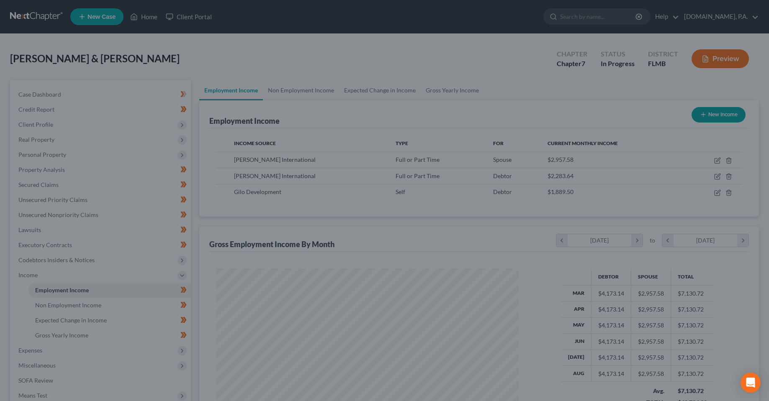
scroll to position [418467, 418300]
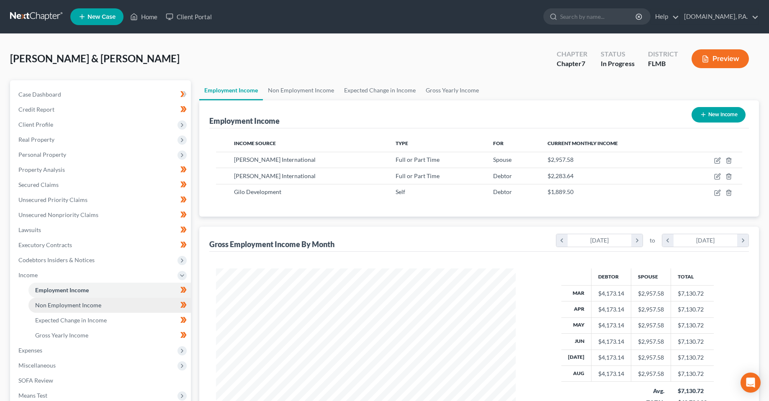
click at [120, 303] on link "Non Employment Income" at bounding box center [109, 305] width 162 height 15
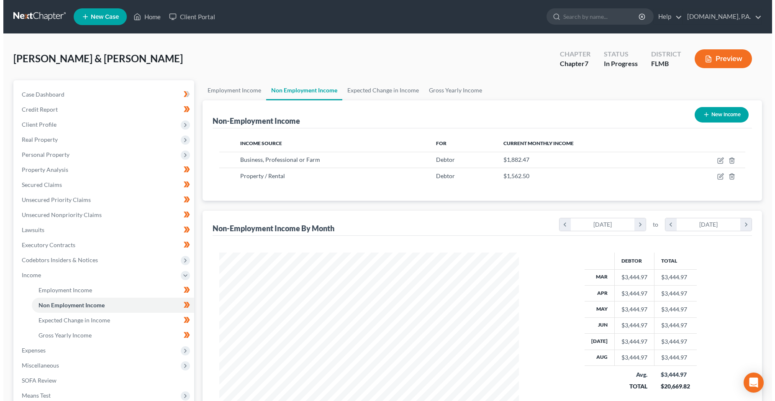
scroll to position [150, 317]
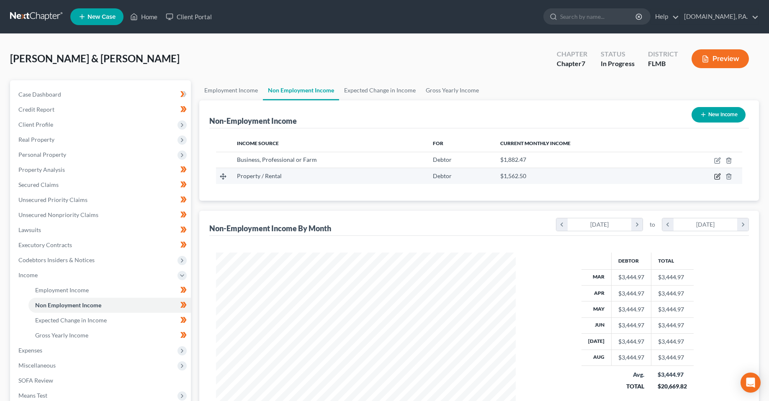
click at [715, 175] on icon "button" at bounding box center [717, 176] width 7 height 7
select select "9"
select select "0"
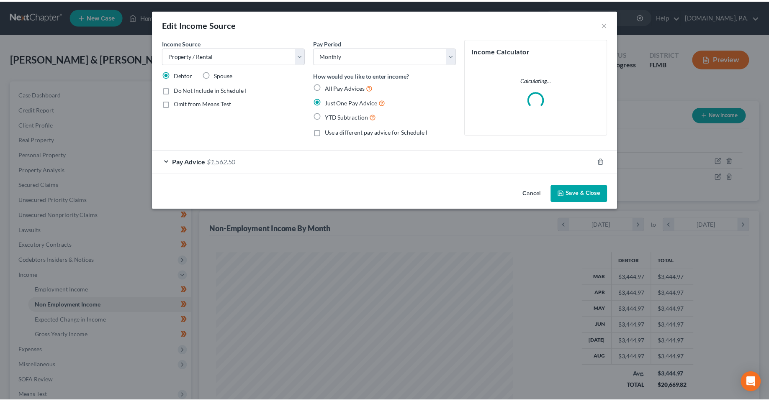
scroll to position [151, 319]
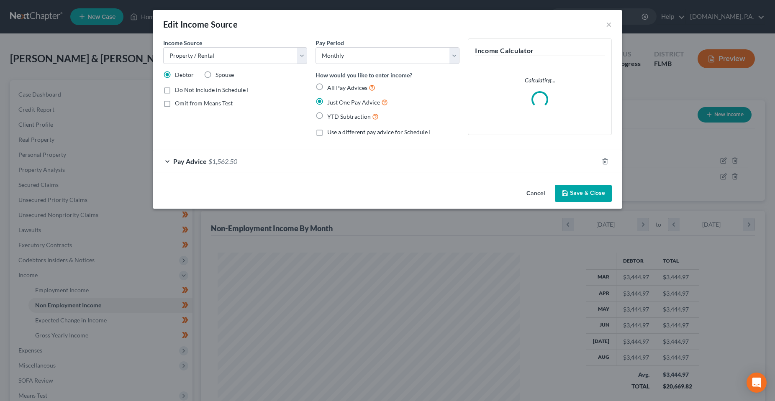
click at [218, 157] on span "$1,562.50" at bounding box center [222, 161] width 29 height 8
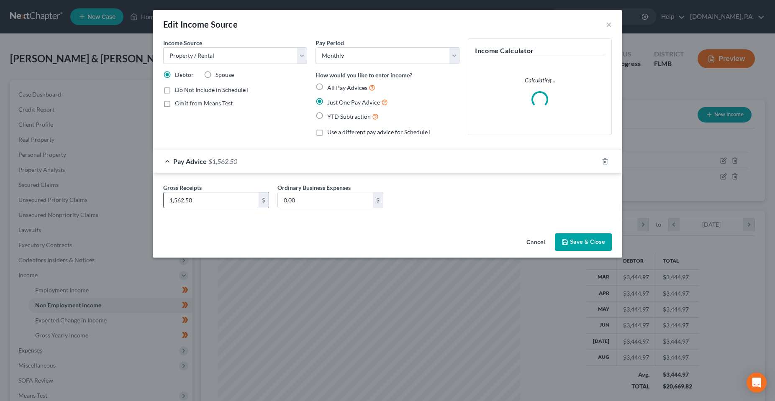
click at [182, 208] on input "1,562.50" at bounding box center [211, 201] width 95 height 16
click at [215, 198] on input "1,562.50" at bounding box center [211, 201] width 95 height 16
click at [216, 204] on input "1,562.50" at bounding box center [211, 201] width 95 height 16
type input "1,400"
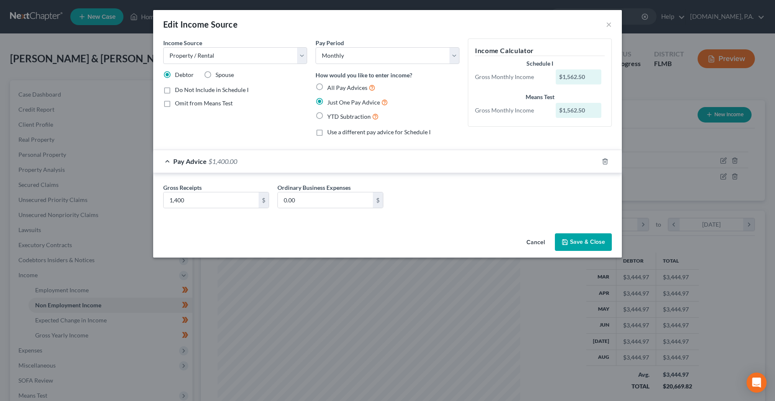
click at [476, 207] on div "Gross Receipts 1,400 $ Ordinary Business Expenses 0.00 $" at bounding box center [387, 199] width 457 height 32
click at [576, 249] on button "Save & Close" at bounding box center [583, 243] width 57 height 18
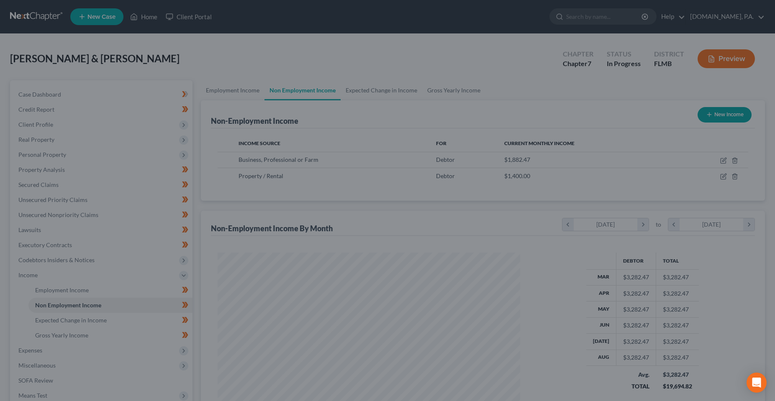
scroll to position [418467, 418300]
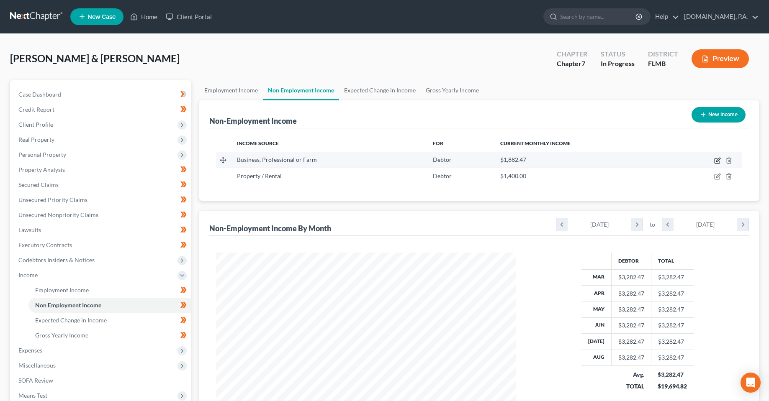
click at [718, 157] on icon "button" at bounding box center [717, 160] width 7 height 7
select select "10"
select select "0"
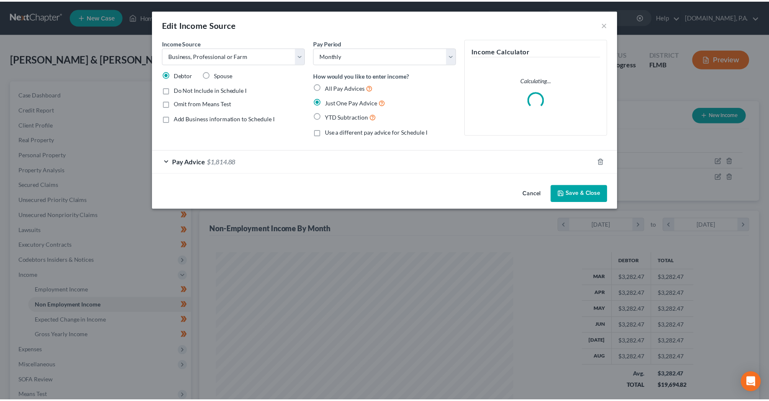
scroll to position [151, 319]
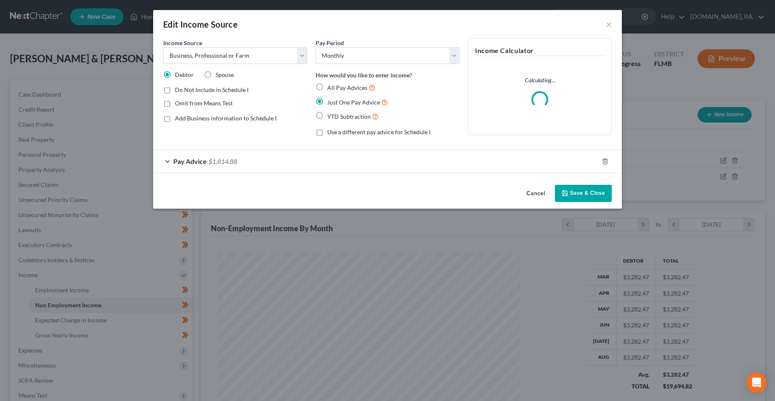
click at [221, 166] on div "Pay Advice $1,814.88" at bounding box center [375, 161] width 445 height 22
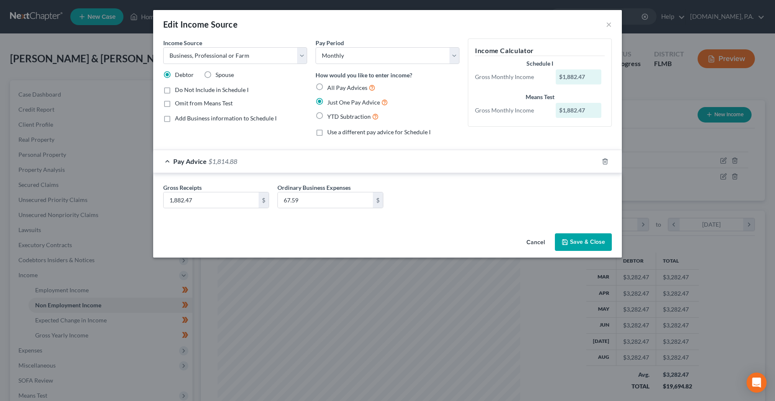
click at [447, 224] on div "Income Source * Select Unemployment Disability (from employer) Pension Retireme…" at bounding box center [387, 135] width 469 height 192
click at [331, 205] on input "67.59" at bounding box center [325, 201] width 95 height 16
click at [563, 248] on button "Save & Close" at bounding box center [583, 243] width 57 height 18
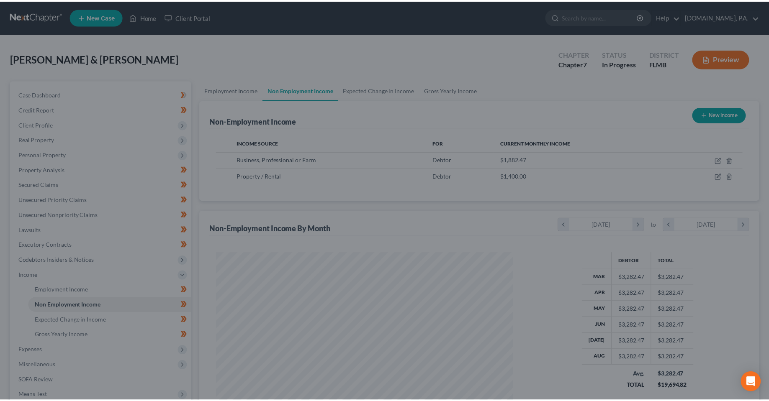
scroll to position [418467, 418300]
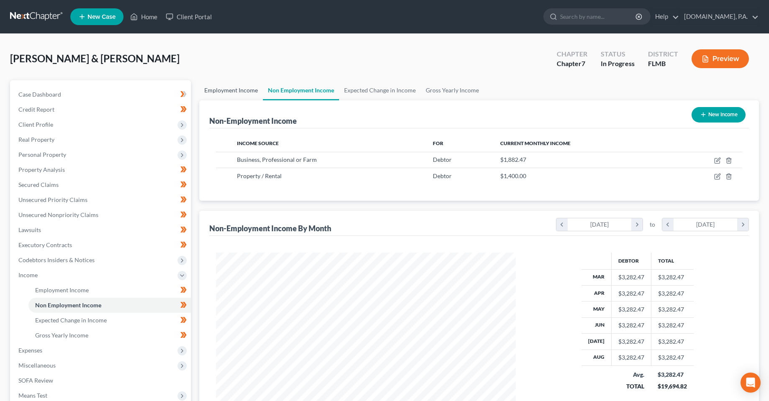
click at [226, 90] on link "Employment Income" at bounding box center [231, 90] width 64 height 20
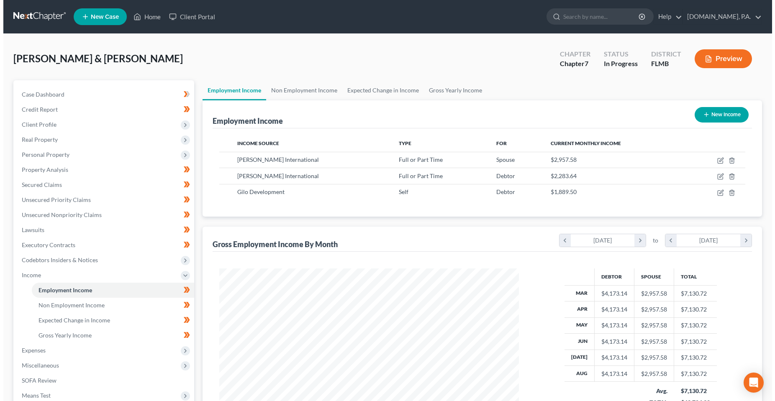
scroll to position [150, 317]
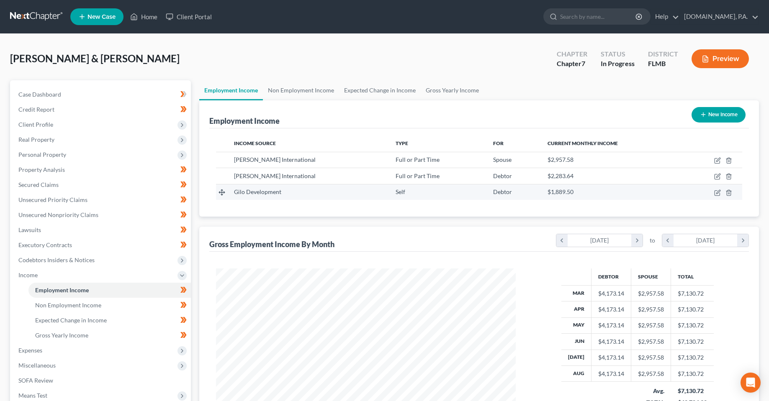
click at [721, 195] on td at bounding box center [712, 192] width 59 height 16
click at [719, 193] on icon "button" at bounding box center [718, 192] width 4 height 4
select select "1"
select select "9"
select select "0"
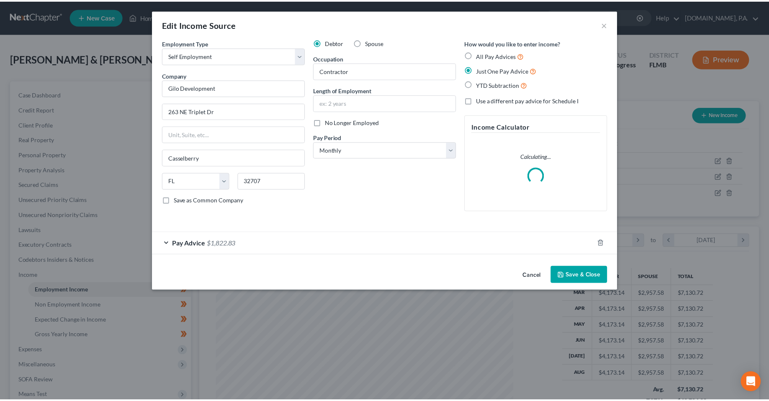
scroll to position [151, 319]
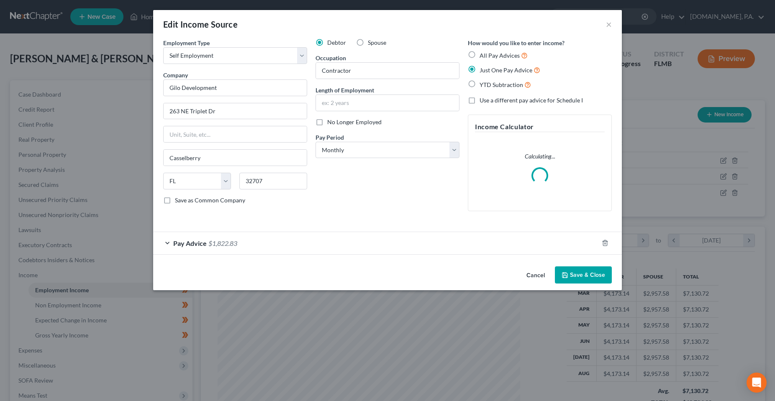
click at [352, 188] on div "Debtor Spouse Occupation [DEMOGRAPHIC_DATA] Length of Employment No Longer Empl…" at bounding box center [387, 129] width 152 height 180
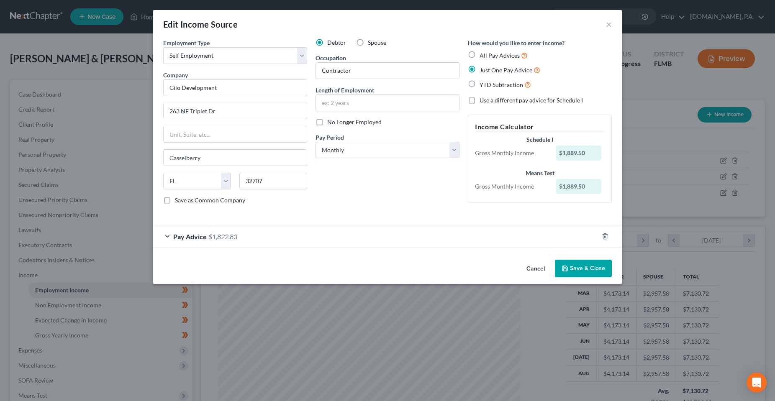
click at [579, 275] on button "Save & Close" at bounding box center [583, 269] width 57 height 18
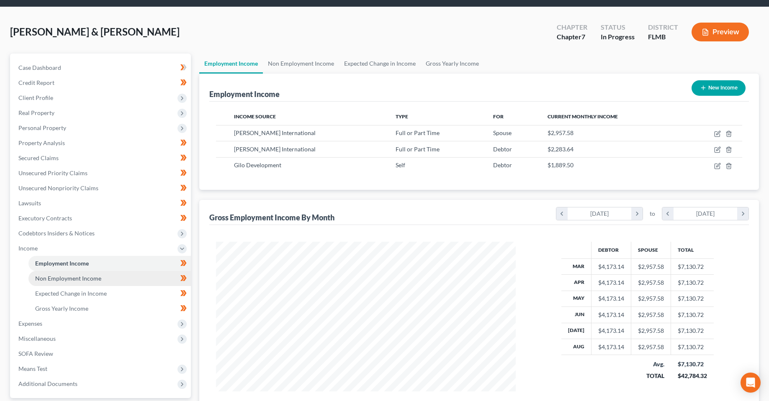
scroll to position [42, 0]
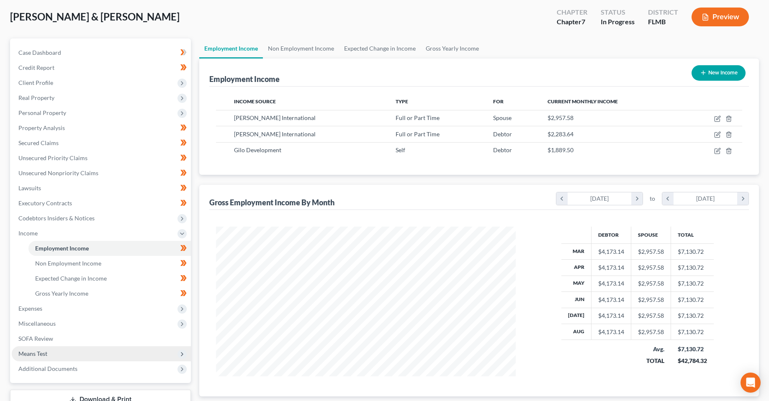
click at [50, 353] on span "Means Test" at bounding box center [101, 354] width 179 height 15
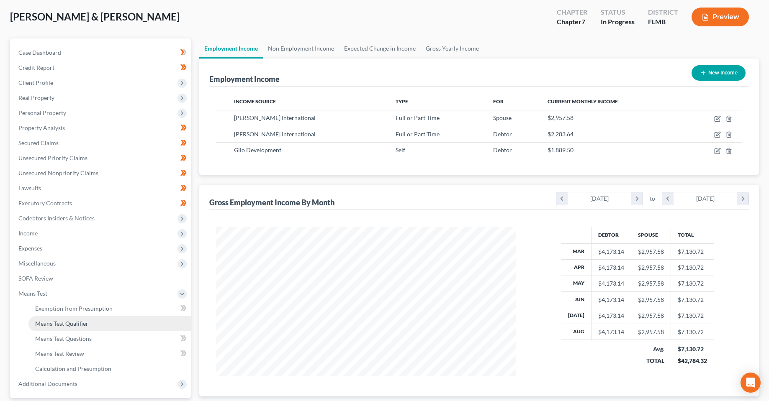
click at [77, 324] on span "Means Test Qualifier" at bounding box center [61, 323] width 53 height 7
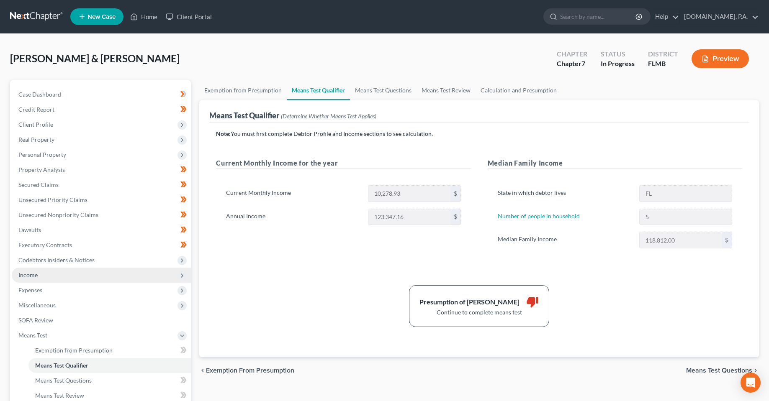
click at [65, 275] on span "Income" at bounding box center [101, 275] width 179 height 15
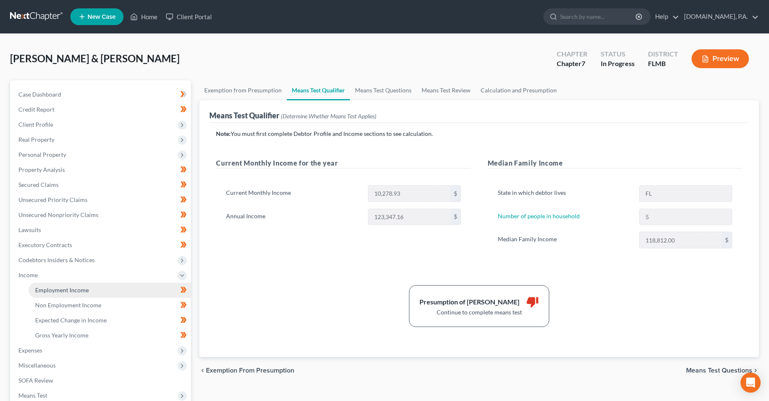
click at [70, 296] on link "Employment Income" at bounding box center [109, 290] width 162 height 15
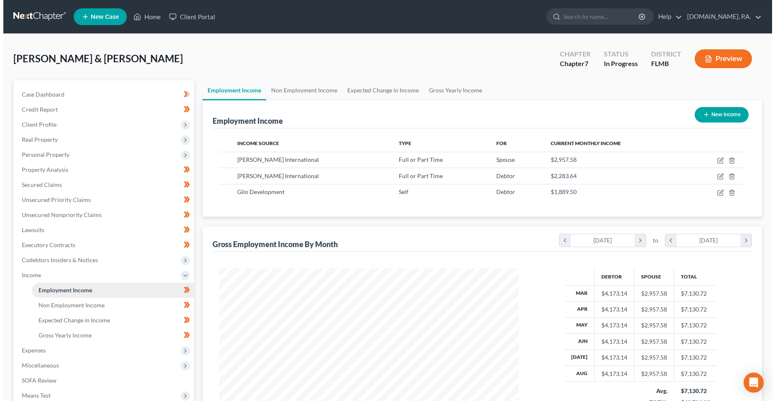
scroll to position [150, 317]
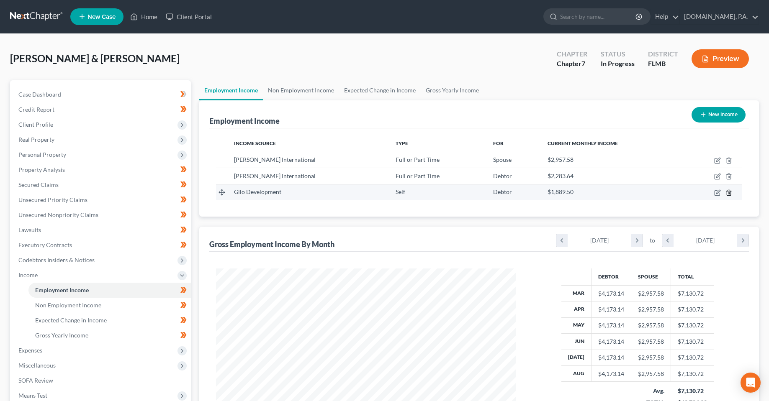
drag, startPoint x: 728, startPoint y: 193, endPoint x: 705, endPoint y: 188, distance: 22.7
click at [698, 195] on td at bounding box center [712, 192] width 59 height 16
click at [718, 193] on icon "button" at bounding box center [717, 193] width 7 height 7
select select "1"
select select "9"
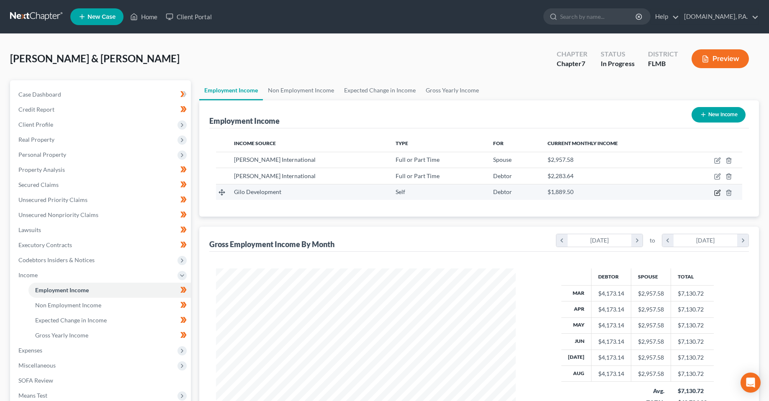
select select "0"
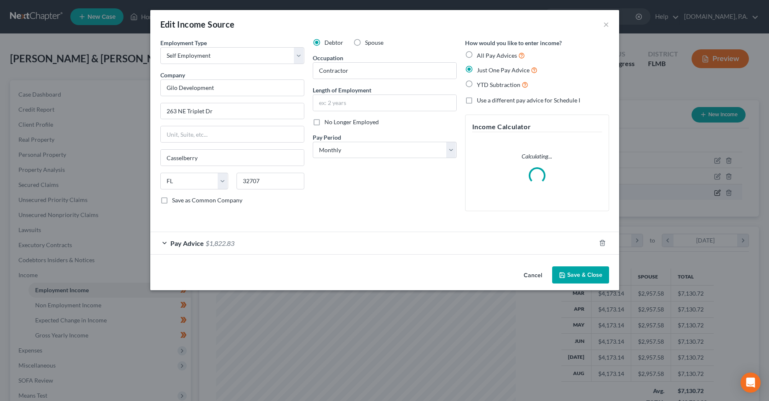
scroll to position [151, 319]
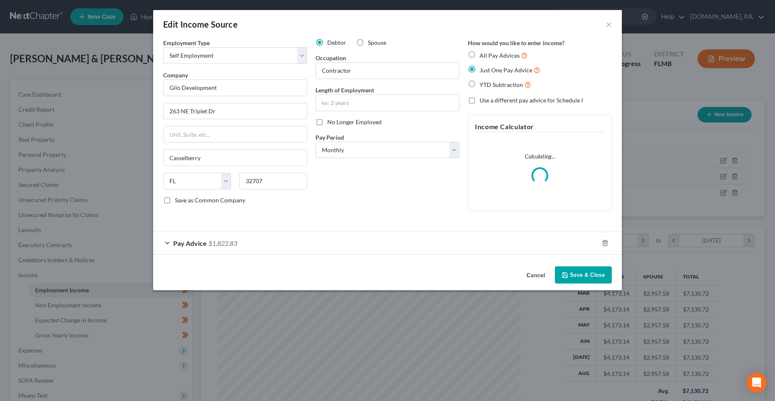
click at [257, 251] on div "Pay Advice $1,822.83" at bounding box center [375, 243] width 445 height 22
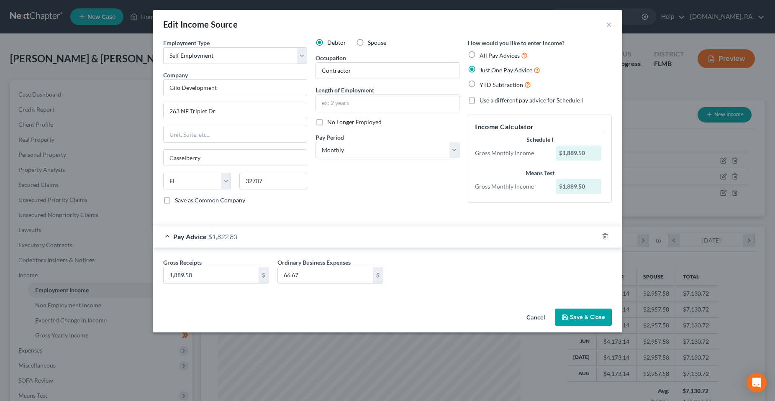
click at [589, 321] on button "Save & Close" at bounding box center [583, 318] width 57 height 18
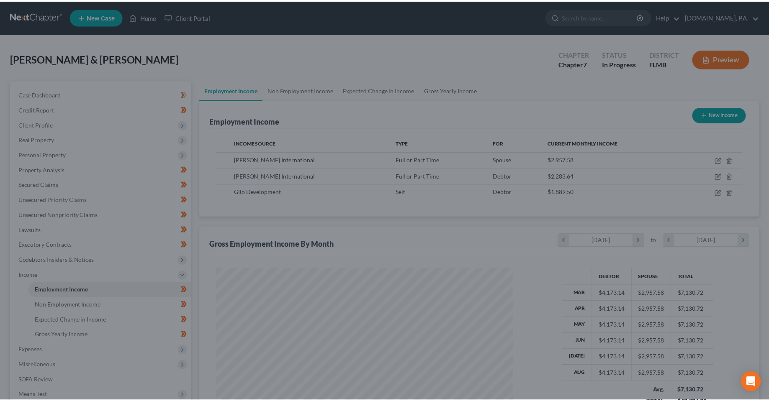
scroll to position [418467, 418300]
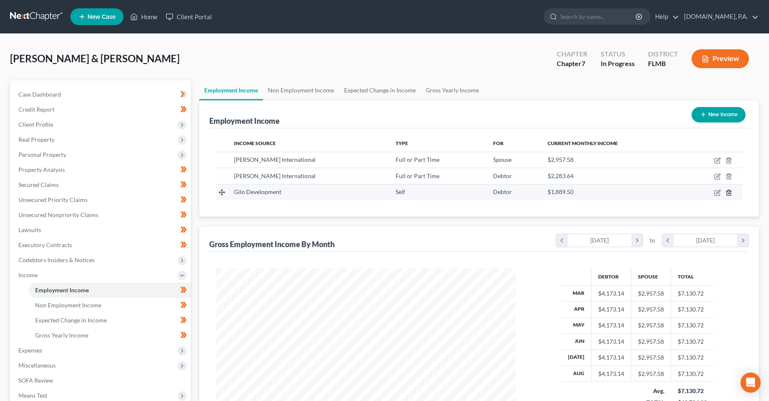
click at [729, 193] on line "button" at bounding box center [729, 194] width 0 height 2
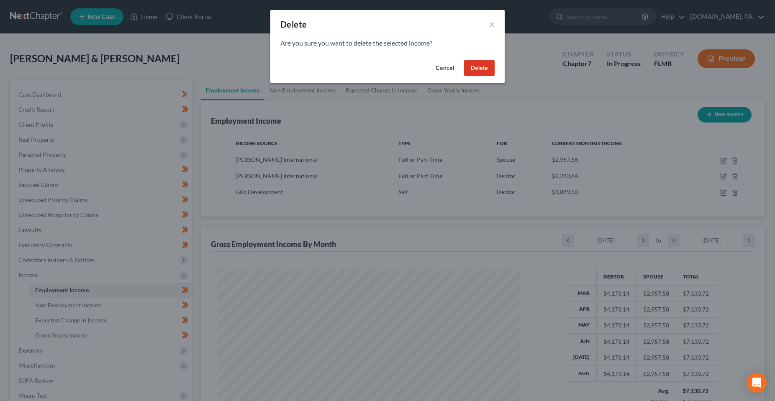
click at [472, 67] on button "Delete" at bounding box center [479, 68] width 31 height 17
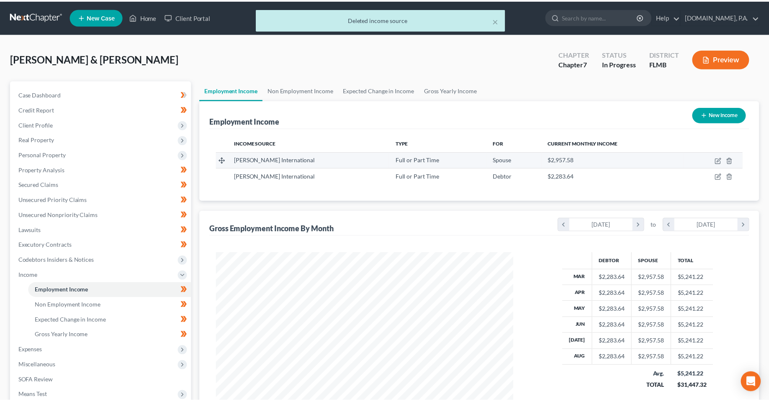
scroll to position [418467, 418300]
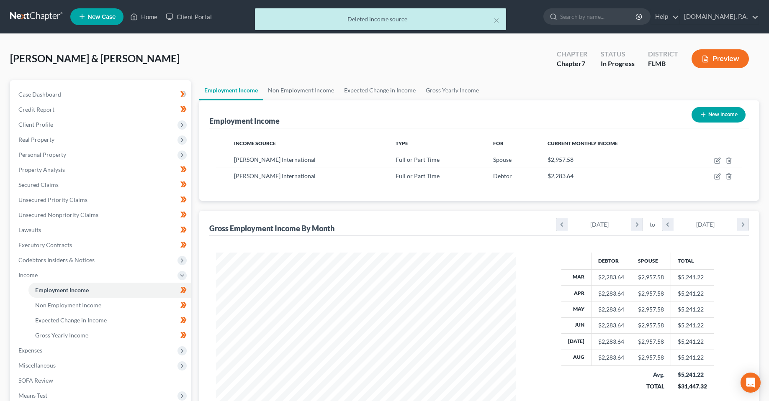
click at [242, 59] on div "[PERSON_NAME] & [PERSON_NAME] Upgraded Chapter Chapter 7 Status In [GEOGRAPHIC_…" at bounding box center [384, 62] width 749 height 36
click at [83, 306] on span "Non Employment Income" at bounding box center [68, 305] width 66 height 7
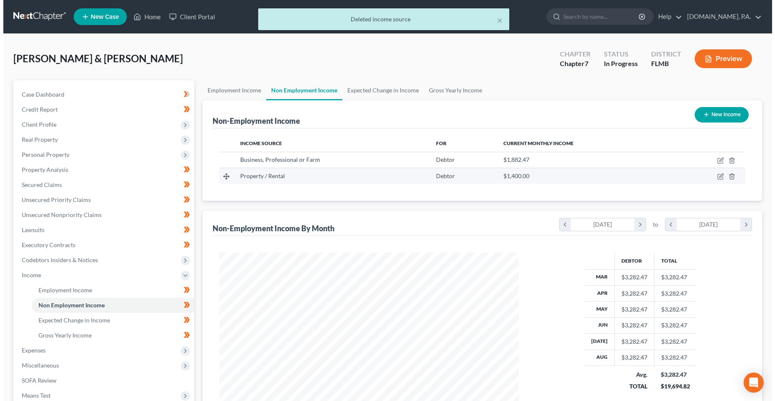
scroll to position [150, 317]
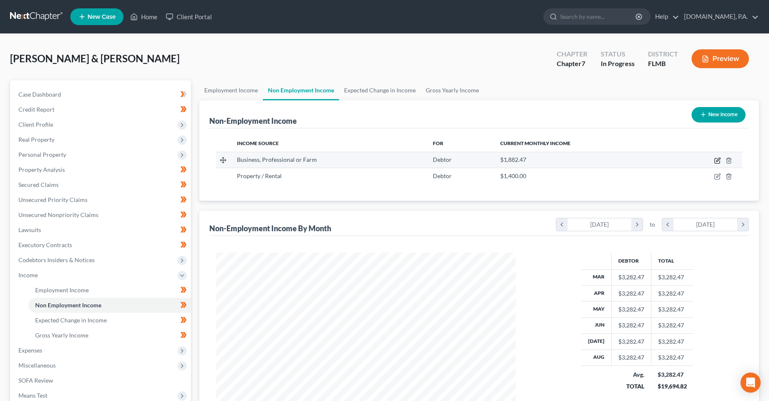
click at [715, 163] on icon "button" at bounding box center [717, 161] width 5 height 5
select select "10"
select select "0"
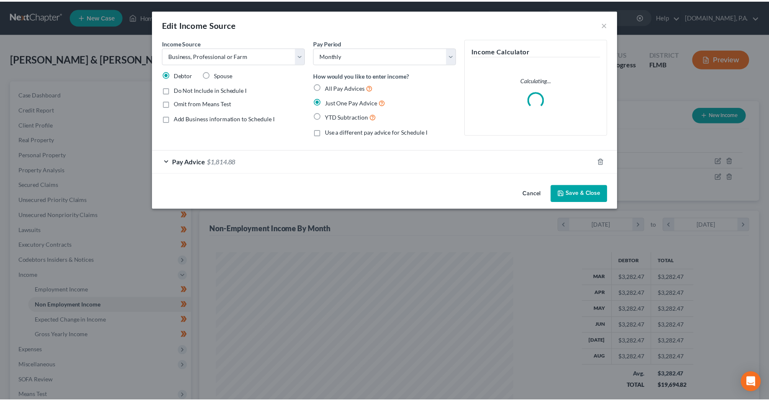
scroll to position [151, 319]
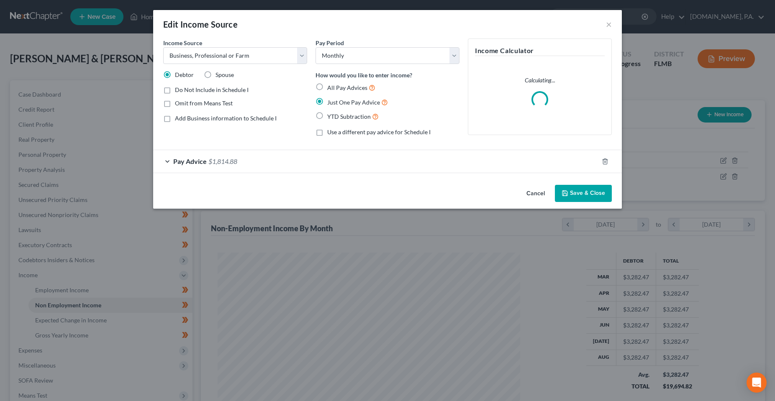
click at [322, 160] on div "Pay Advice $1,814.88" at bounding box center [375, 161] width 445 height 22
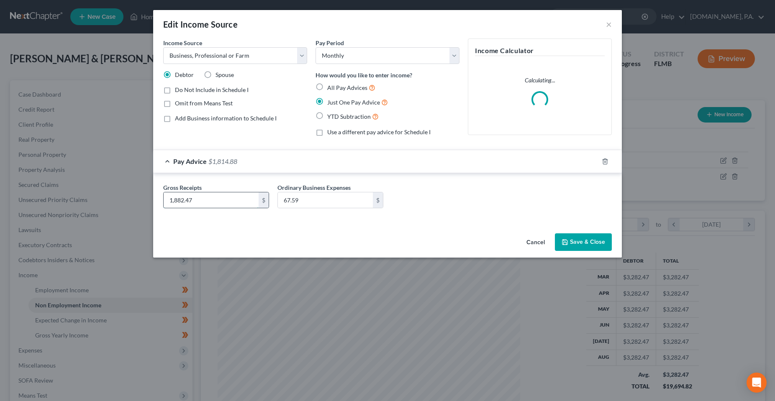
click at [200, 204] on input "1,882.47" at bounding box center [211, 201] width 95 height 16
paste input "9.50"
type input "1,889.50"
click at [327, 201] on input "67.59" at bounding box center [325, 201] width 95 height 16
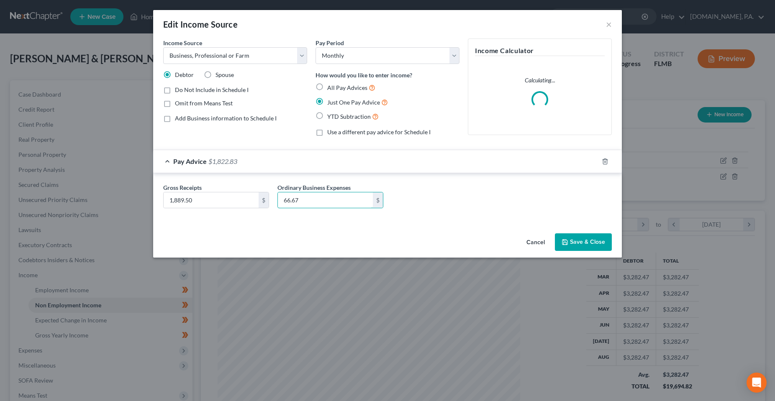
type input "66.67"
click at [582, 243] on button "Save & Close" at bounding box center [583, 243] width 57 height 18
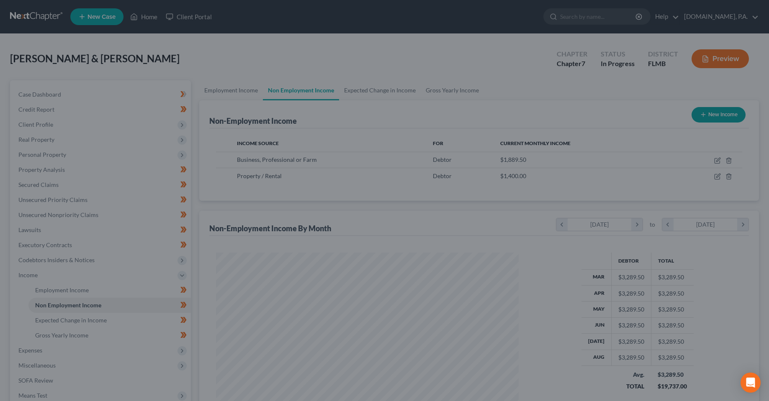
scroll to position [418467, 418300]
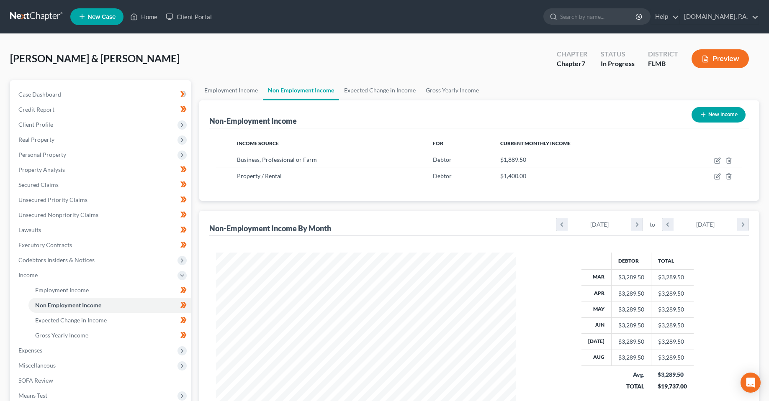
click at [173, 53] on div "[PERSON_NAME] & [PERSON_NAME] Upgraded Chapter Chapter 7 Status In [GEOGRAPHIC_…" at bounding box center [384, 62] width 749 height 36
drag, startPoint x: 298, startPoint y: 75, endPoint x: 14, endPoint y: 76, distance: 284.2
click at [298, 75] on div "[PERSON_NAME] & [PERSON_NAME] Upgraded Chapter Chapter 7 Status In [GEOGRAPHIC_…" at bounding box center [384, 62] width 749 height 36
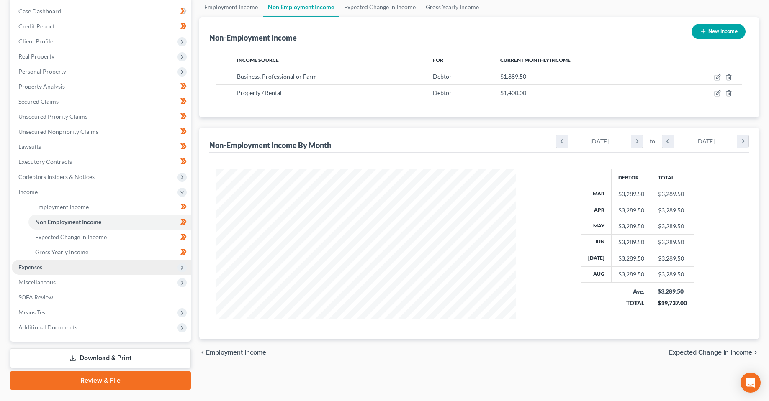
scroll to position [84, 0]
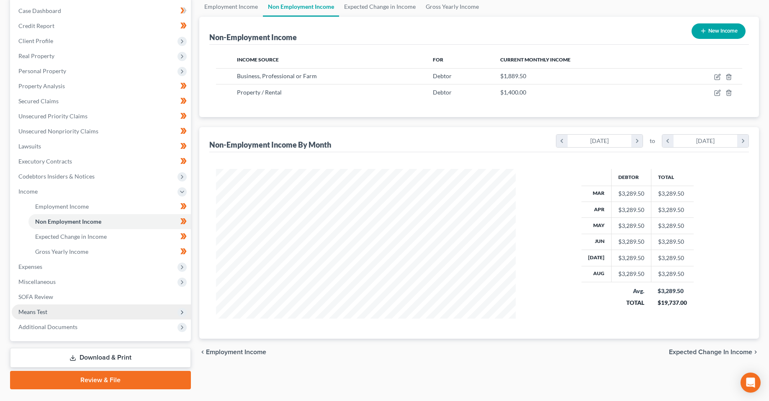
drag, startPoint x: 41, startPoint y: 311, endPoint x: 47, endPoint y: 312, distance: 6.3
click at [41, 311] on span "Means Test" at bounding box center [32, 312] width 29 height 7
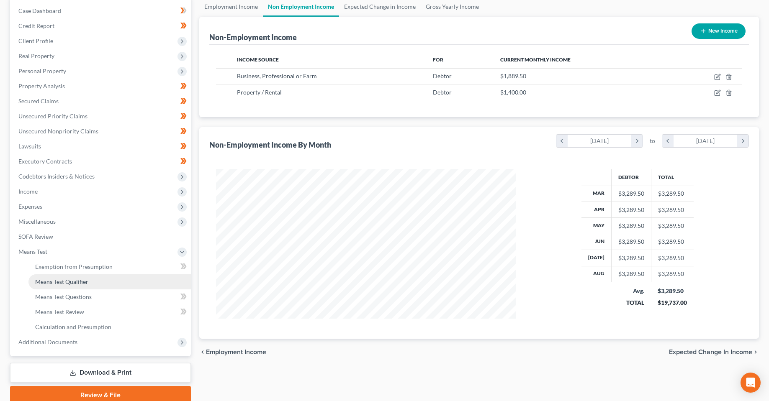
click at [77, 285] on span "Means Test Qualifier" at bounding box center [61, 281] width 53 height 7
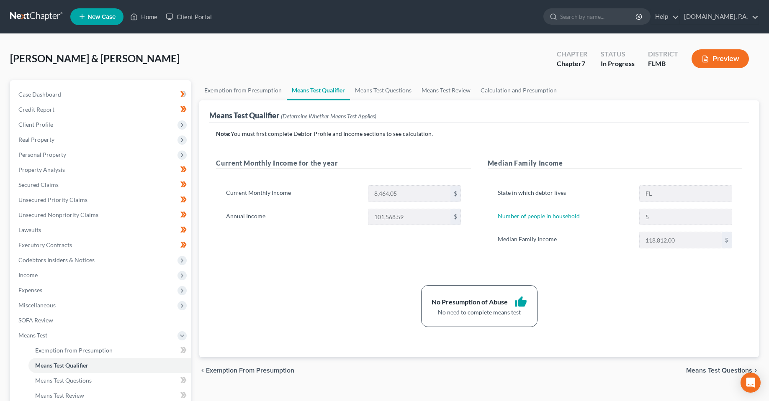
click at [334, 306] on div "No Presumption of Abuse thumb_up No need to complete means test" at bounding box center [479, 306] width 535 height 42
